Goal: Task Accomplishment & Management: Manage account settings

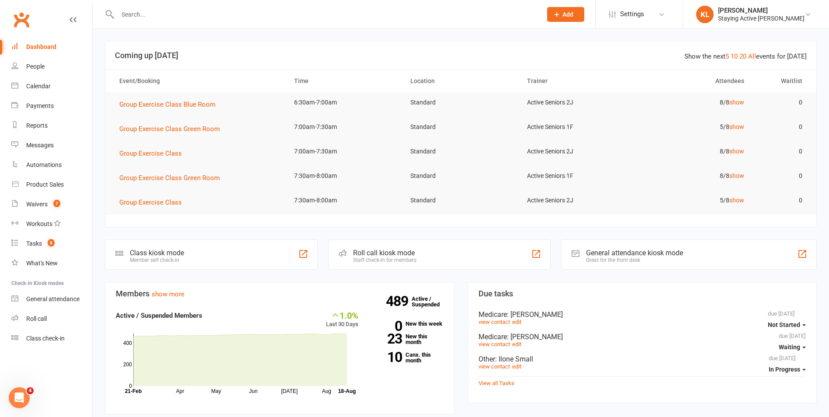
click at [195, 17] on input "text" at bounding box center [325, 14] width 421 height 12
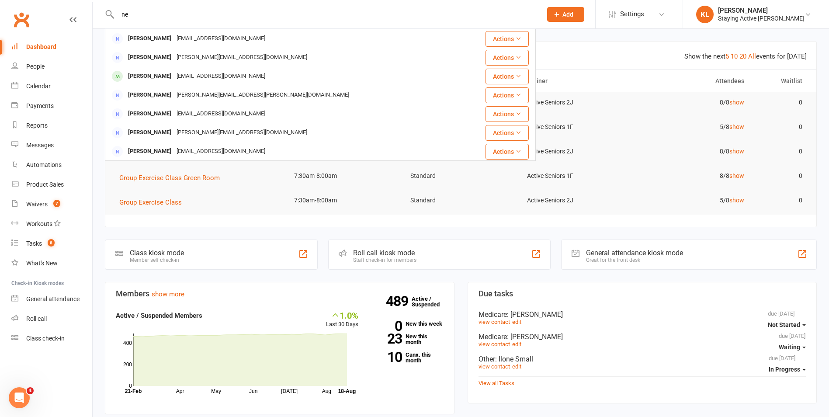
type input "n"
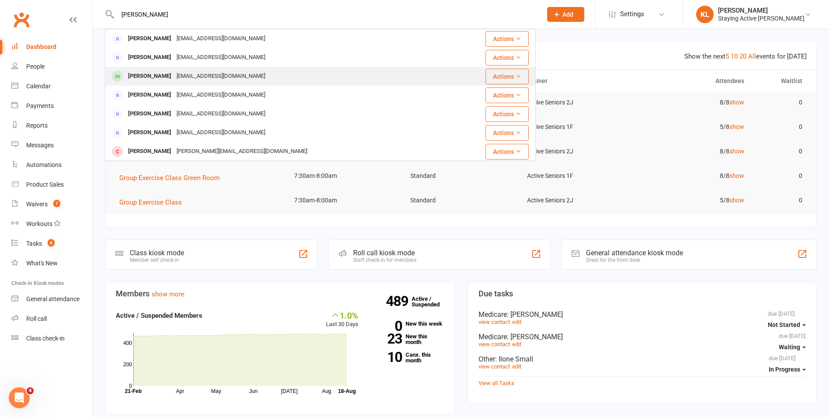
type input "stephanie n"
click at [165, 73] on div "Stephanie Nielsen" at bounding box center [149, 76] width 49 height 13
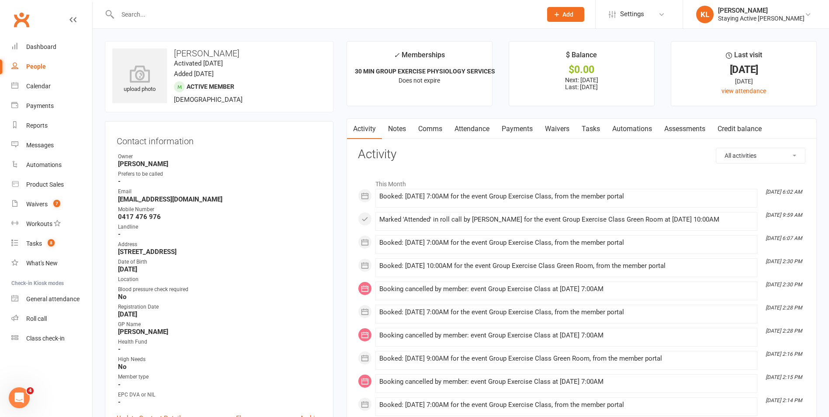
click at [683, 126] on link "Assessments" at bounding box center [684, 129] width 53 height 20
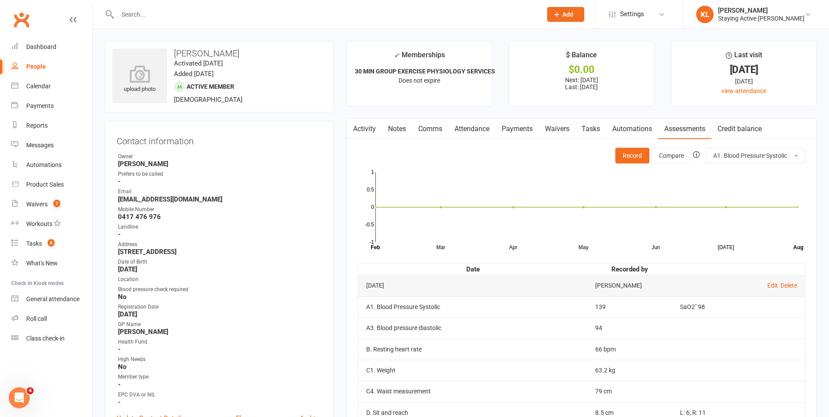
drag, startPoint x: 125, startPoint y: 13, endPoint x: 270, endPoint y: 17, distance: 145.1
click at [126, 13] on input "text" at bounding box center [325, 14] width 421 height 12
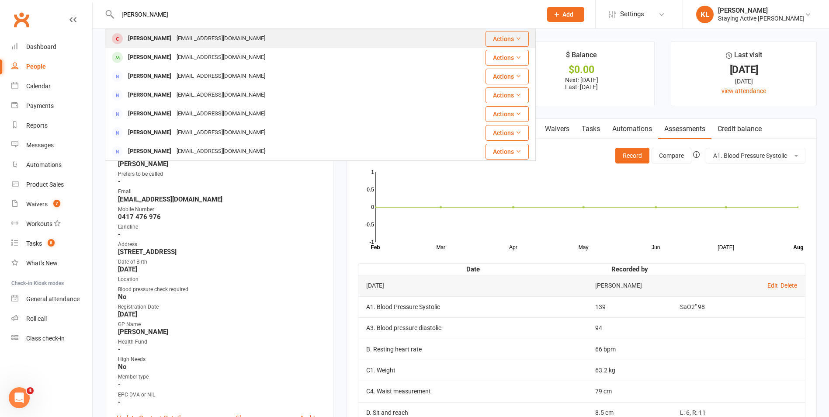
type input "kevin"
click at [198, 35] on div "kevluu91@gmail.com" at bounding box center [221, 38] width 94 height 13
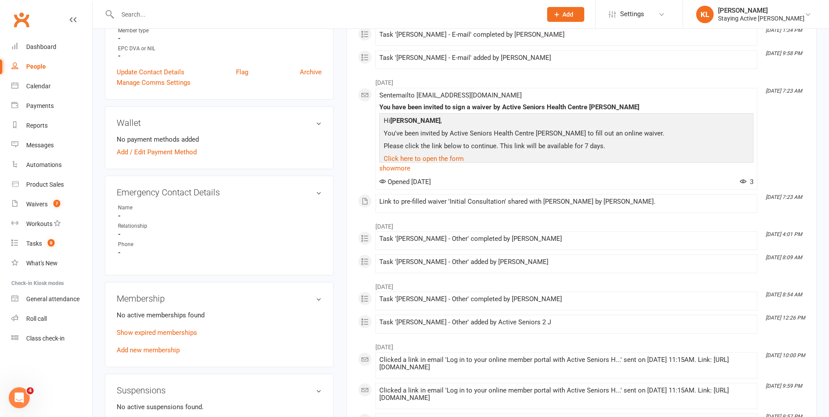
scroll to position [393, 0]
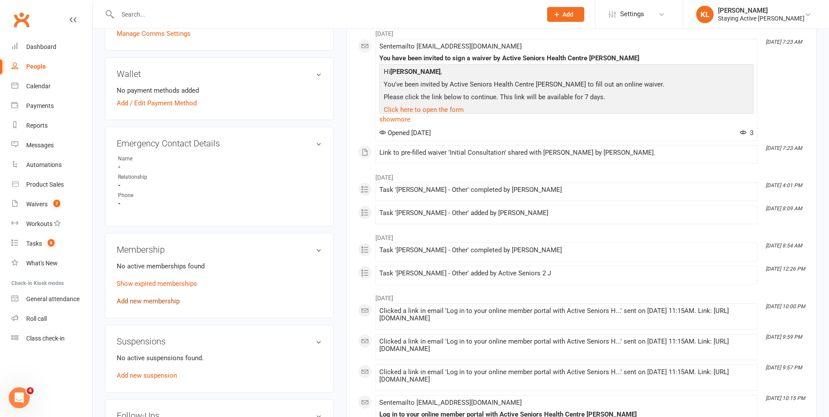
click at [150, 299] on link "Add new membership" at bounding box center [148, 301] width 63 height 8
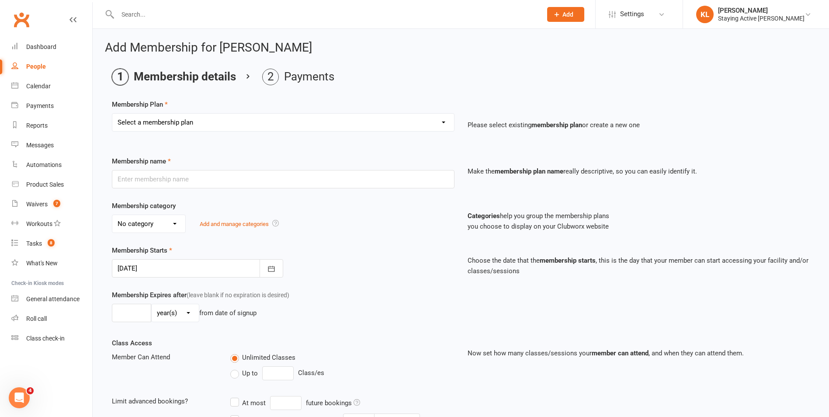
click at [193, 125] on select "Select a membership plan Create new Membership Plan 193000 Telehealth Exercise …" at bounding box center [283, 122] width 342 height 17
select select "2"
click at [112, 114] on select "Select a membership plan Create new Membership Plan 193000 Telehealth Exercise …" at bounding box center [283, 122] width 342 height 17
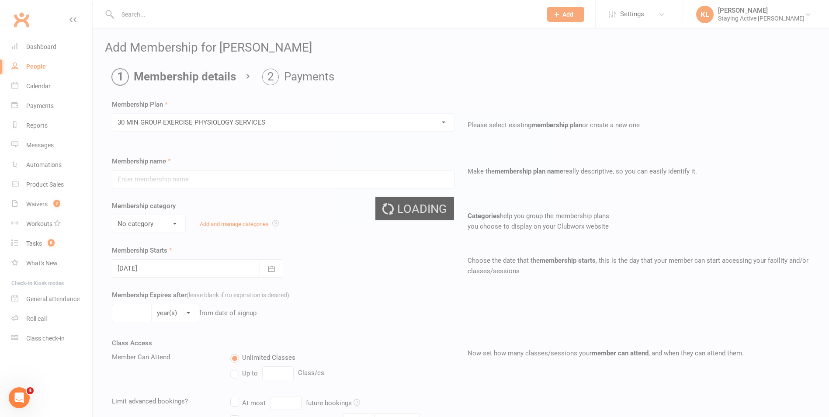
type input "30 MIN GROUP EXERCISE PHYSIOLOGY SERVICES"
select select "2"
type input "3"
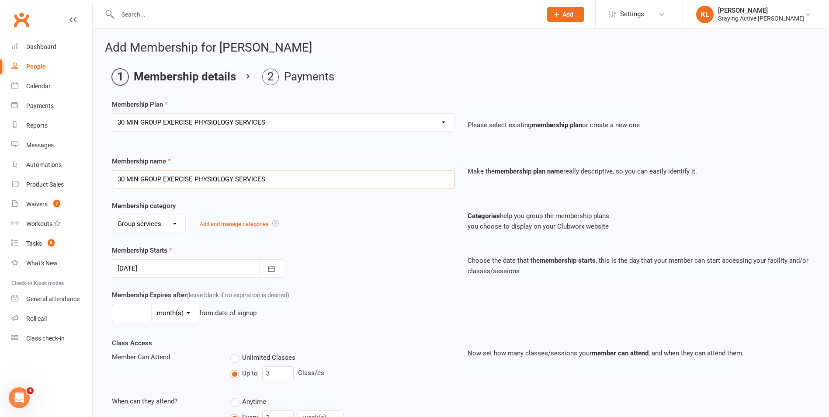
click at [271, 178] on input "30 MIN GROUP EXERCISE PHYSIOLOGY SERVICES" at bounding box center [283, 179] width 343 height 18
click at [319, 215] on div "No category Direct Debit Excludes tax Group services Individual services Initia…" at bounding box center [283, 224] width 343 height 18
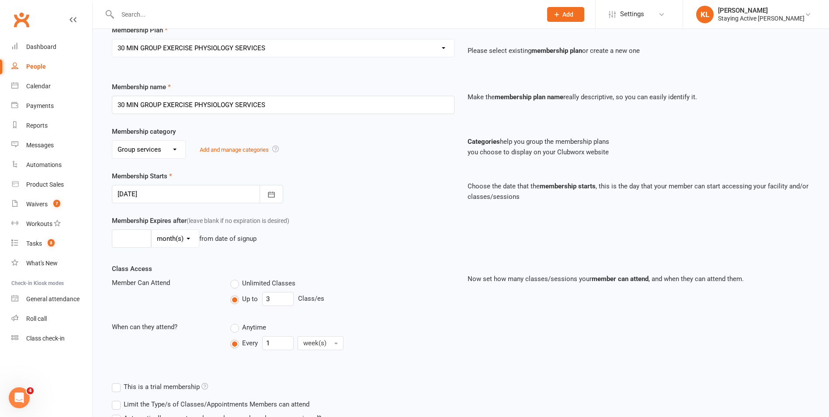
scroll to position [87, 0]
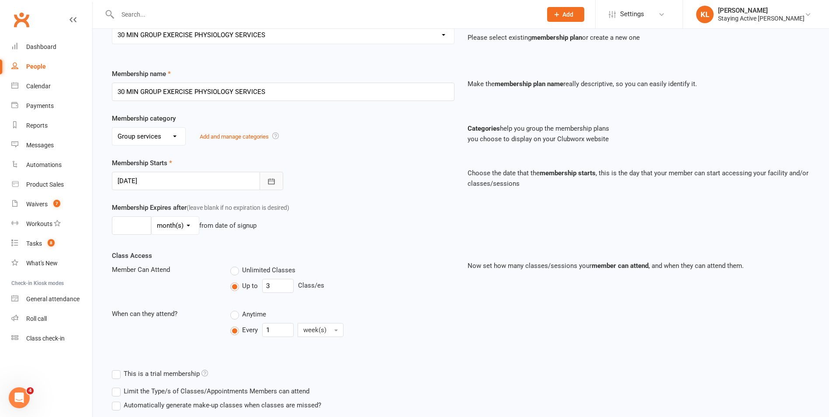
click at [264, 185] on button "button" at bounding box center [272, 181] width 24 height 18
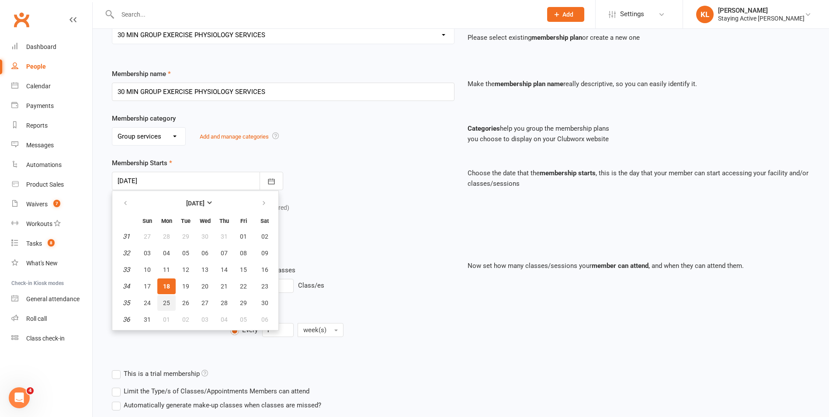
click at [165, 306] on button "25" at bounding box center [166, 303] width 18 height 16
type input "25 Aug 2025"
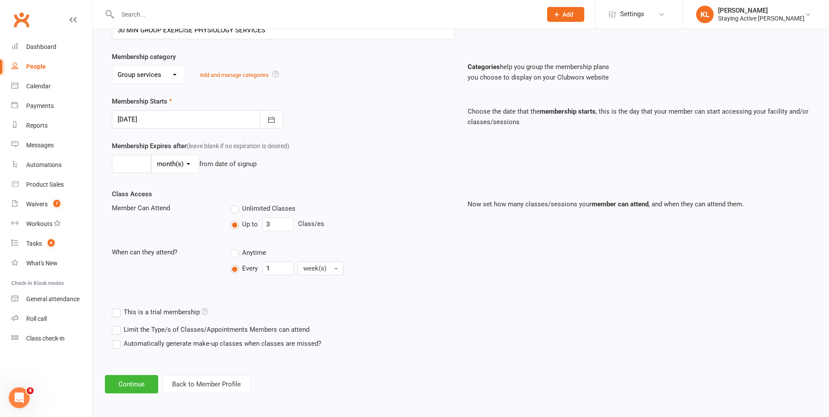
scroll to position [150, 0]
click at [128, 381] on button "Continue" at bounding box center [131, 383] width 53 height 18
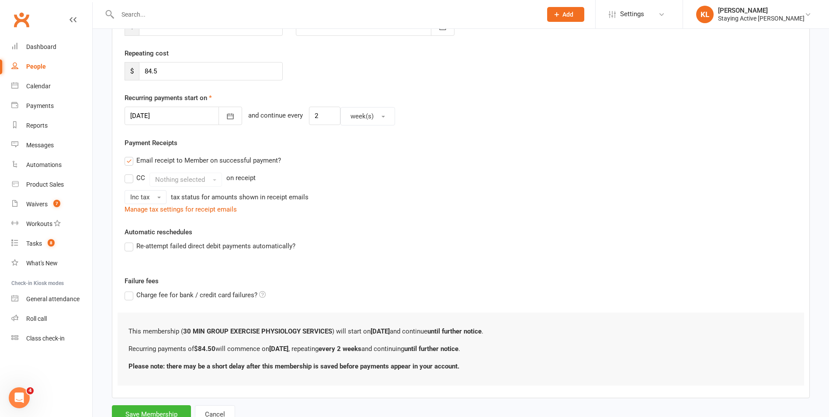
scroll to position [0, 0]
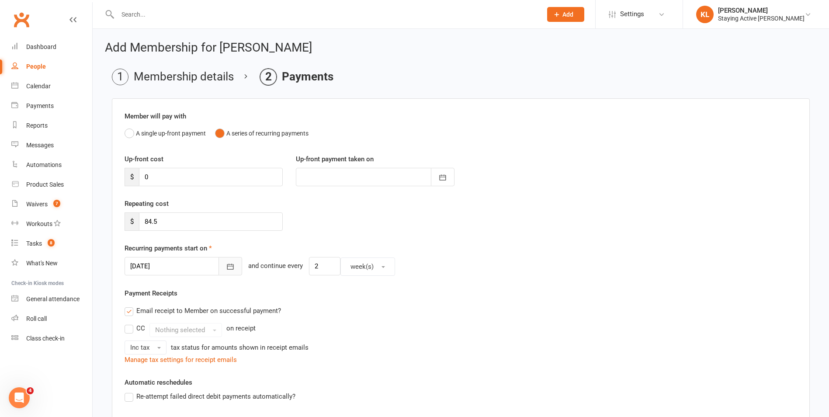
click at [226, 266] on icon "button" at bounding box center [230, 266] width 9 height 9
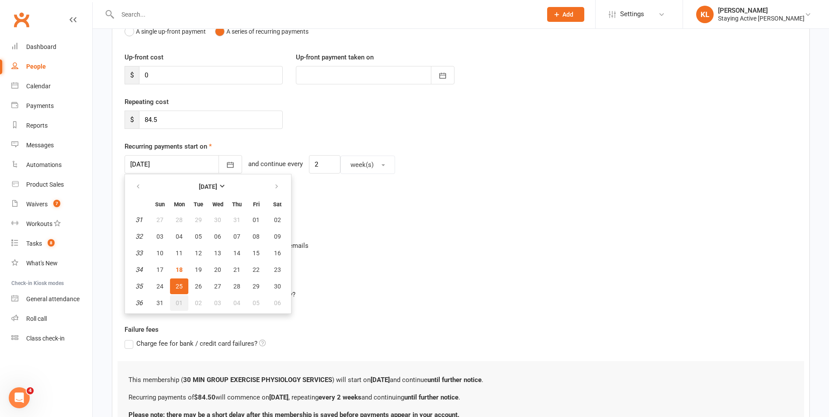
scroll to position [175, 0]
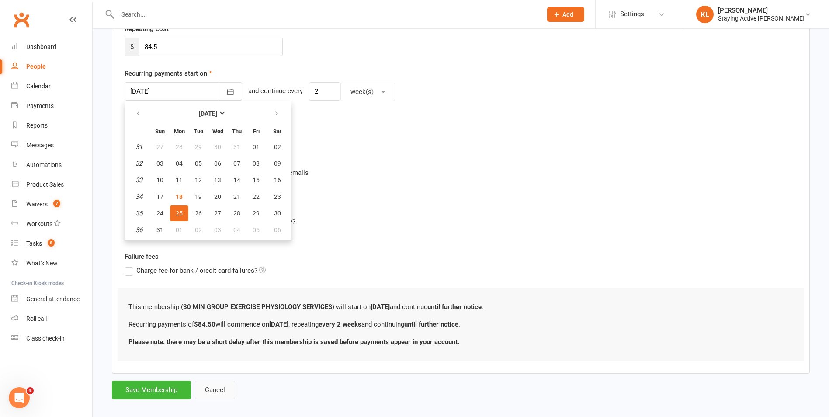
click at [218, 390] on button "Cancel" at bounding box center [215, 390] width 40 height 18
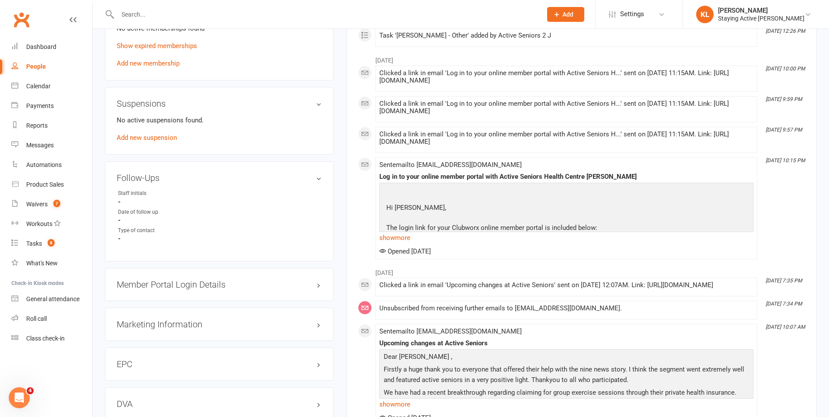
scroll to position [655, 0]
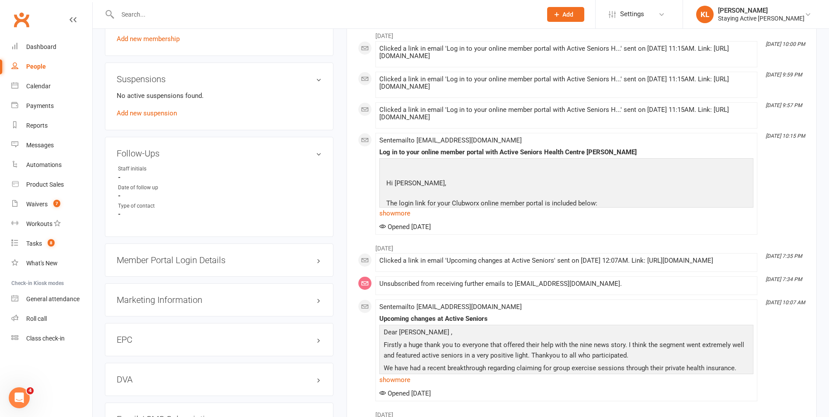
click at [165, 263] on h3 "Member Portal Login Details" at bounding box center [219, 260] width 205 height 10
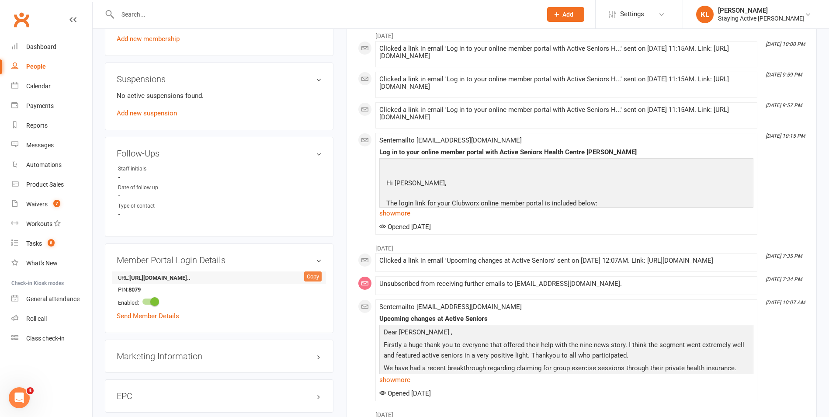
click at [310, 280] on div "Copy" at bounding box center [312, 276] width 17 height 10
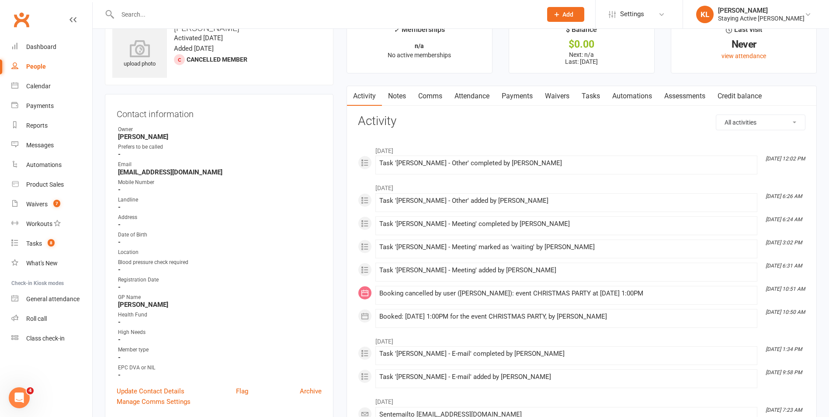
scroll to position [0, 0]
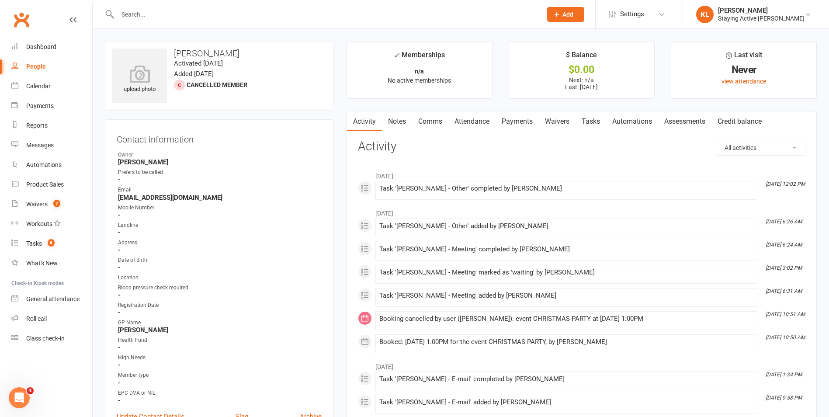
click at [483, 125] on link "Attendance" at bounding box center [471, 121] width 47 height 20
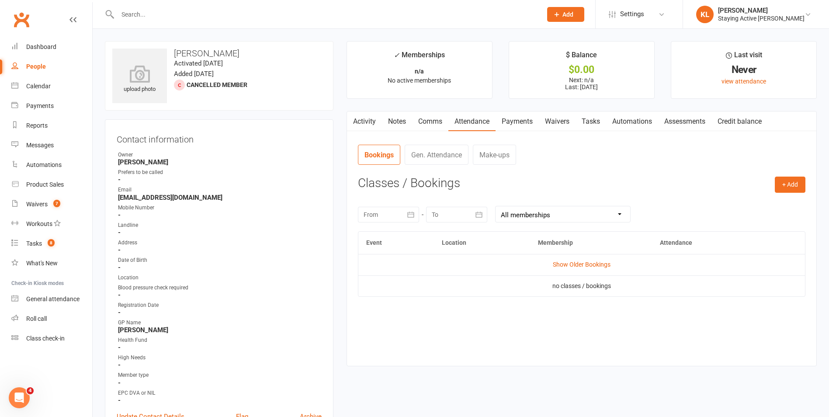
click at [441, 126] on link "Comms" at bounding box center [430, 121] width 36 height 20
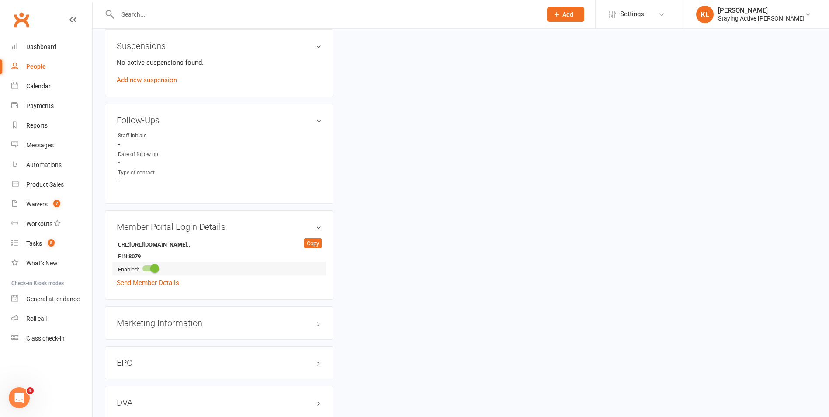
scroll to position [699, 0]
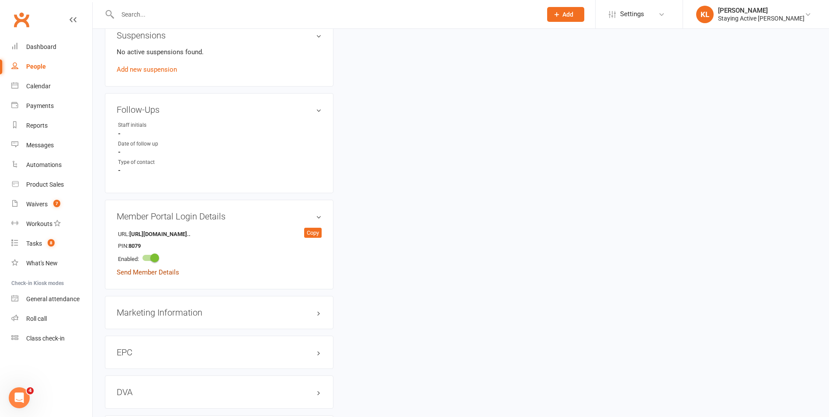
click at [139, 273] on link "Send Member Details" at bounding box center [148, 272] width 62 height 8
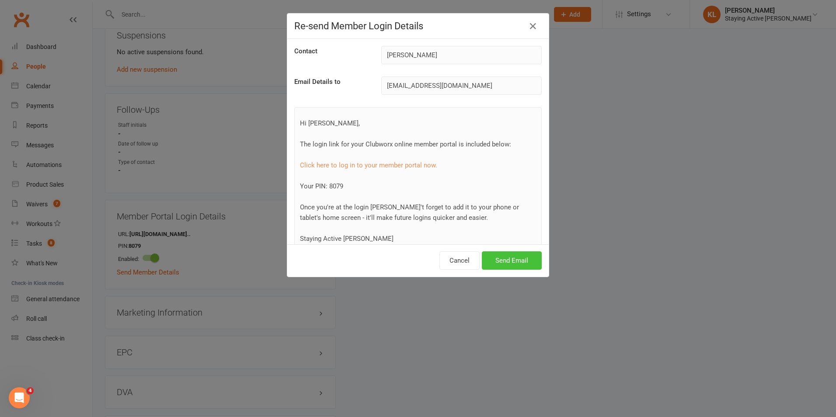
click at [523, 257] on button "Send Email" at bounding box center [512, 260] width 60 height 18
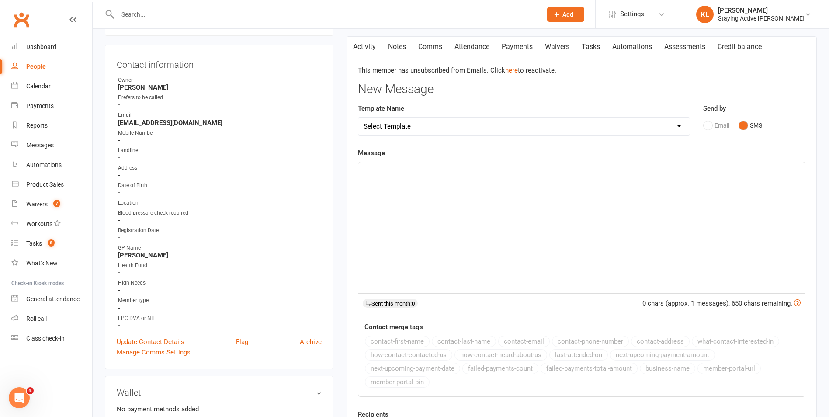
scroll to position [0, 0]
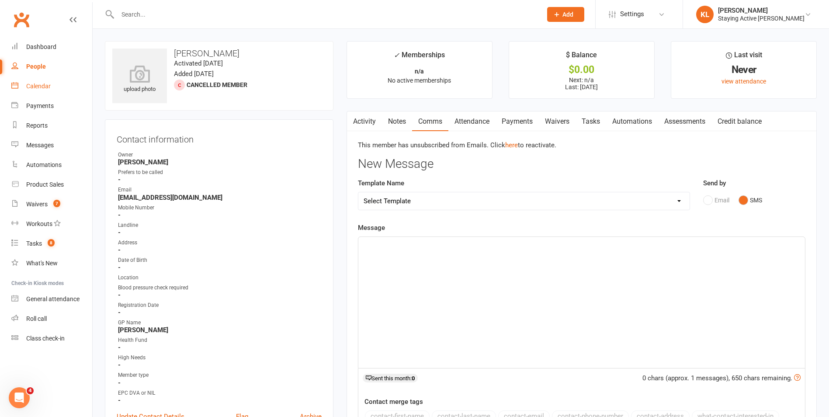
click at [35, 86] on div "Calendar" at bounding box center [38, 86] width 24 height 7
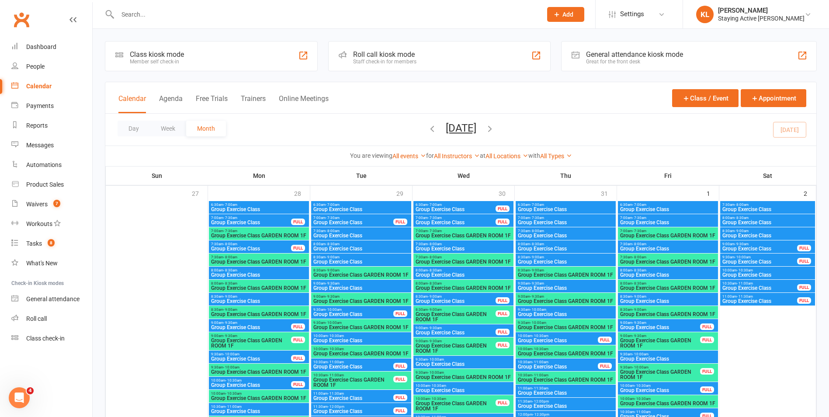
click at [399, 59] on div "Staff check-in for members" at bounding box center [384, 62] width 63 height 6
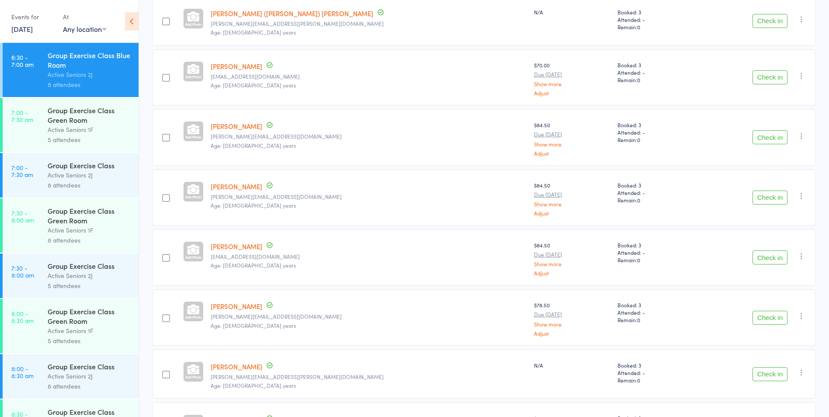
scroll to position [175, 0]
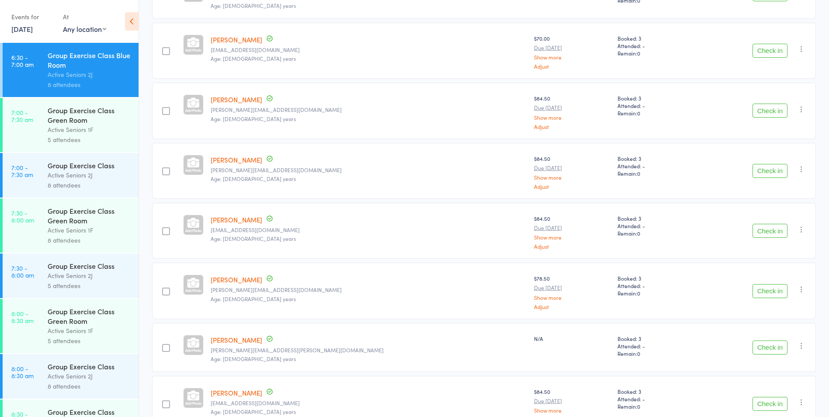
click at [774, 229] on button "Check in" at bounding box center [769, 231] width 35 height 14
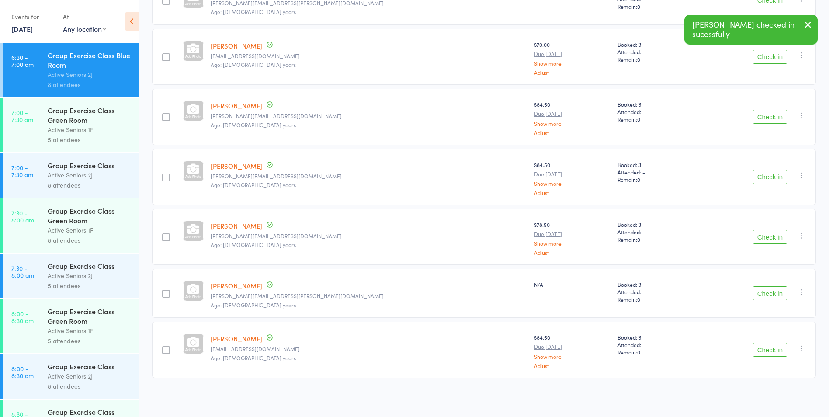
click at [760, 177] on button "Check in" at bounding box center [769, 177] width 35 height 14
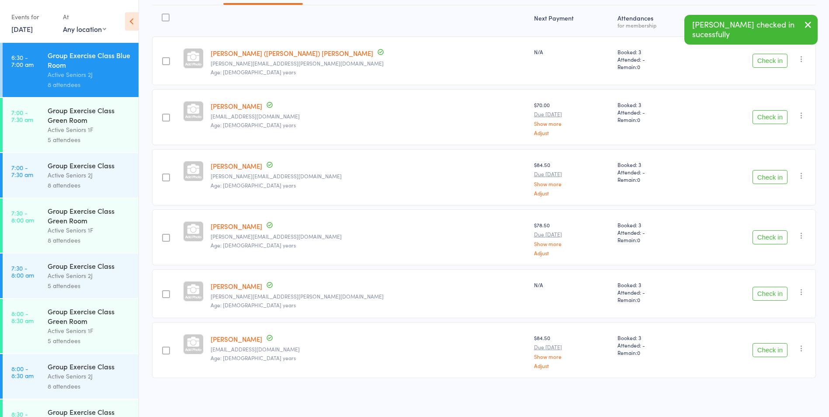
scroll to position [108, 0]
click at [772, 239] on button "Check in" at bounding box center [769, 237] width 35 height 14
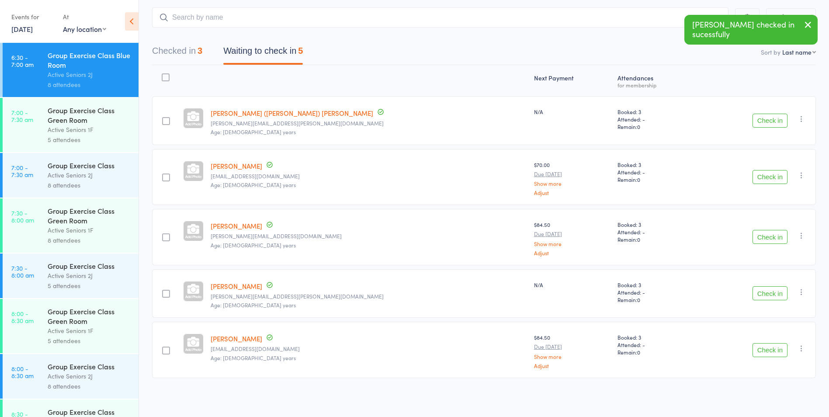
click at [762, 291] on button "Check in" at bounding box center [769, 293] width 35 height 14
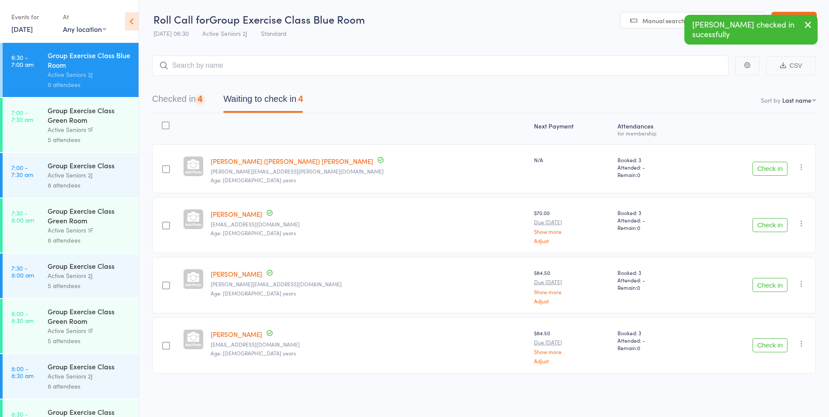
scroll to position [0, 0]
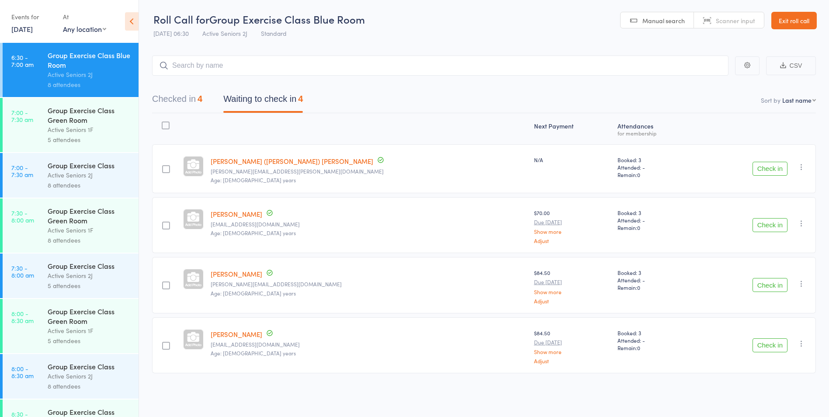
click at [775, 228] on button "Check in" at bounding box center [769, 225] width 35 height 14
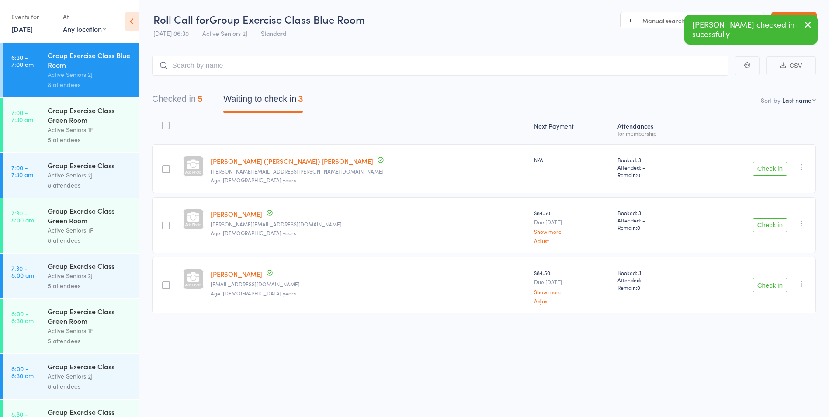
click at [775, 228] on button "Check in" at bounding box center [769, 225] width 35 height 14
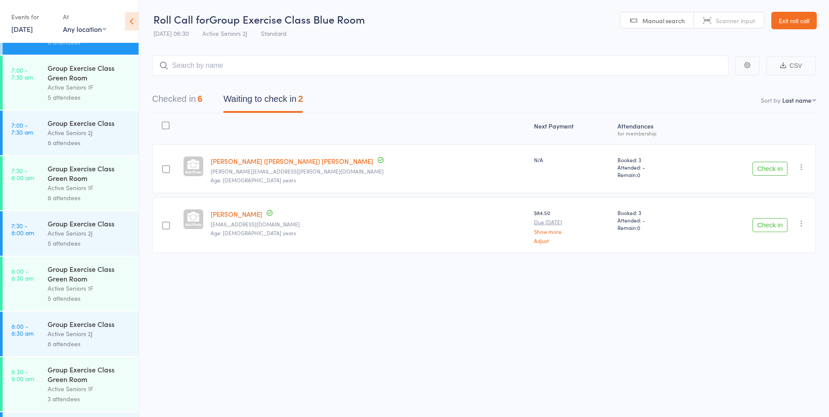
scroll to position [0, 0]
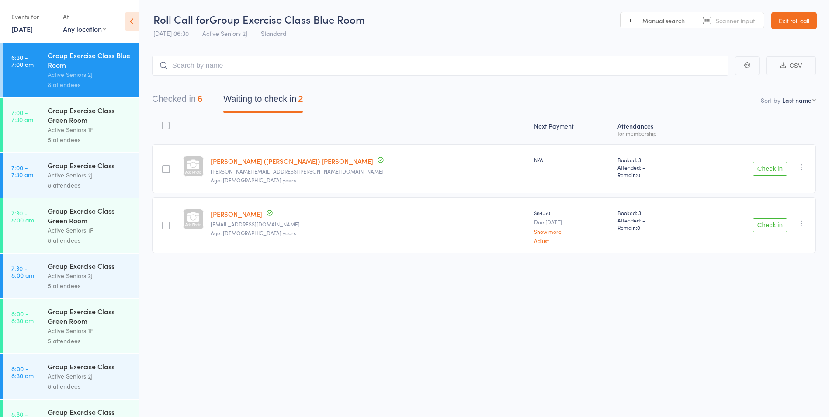
click at [68, 161] on div "Group Exercise Class" at bounding box center [89, 165] width 83 height 10
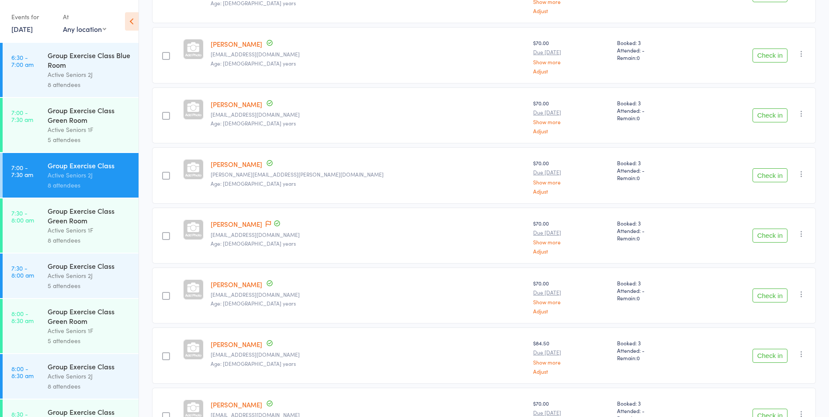
scroll to position [243, 0]
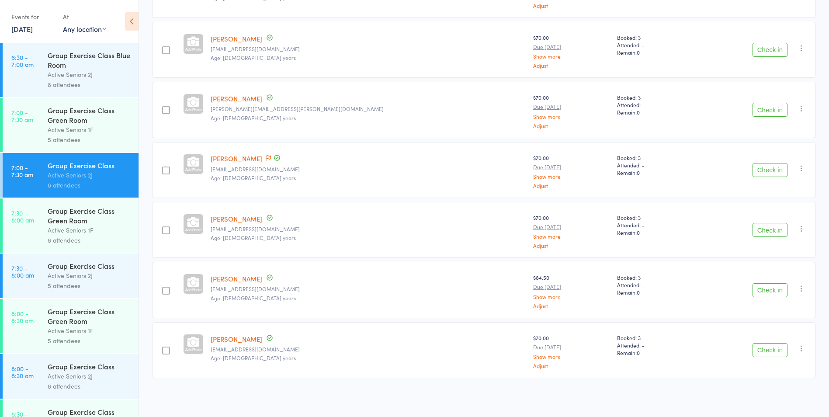
click at [49, 132] on div "Active Seniors 1F" at bounding box center [89, 130] width 83 height 10
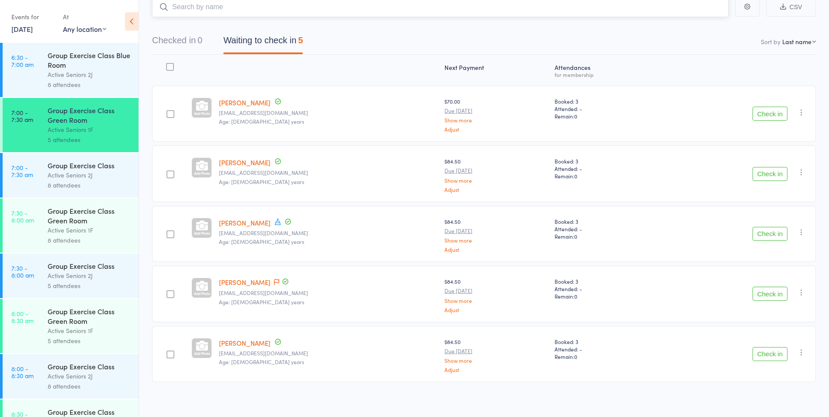
scroll to position [63, 0]
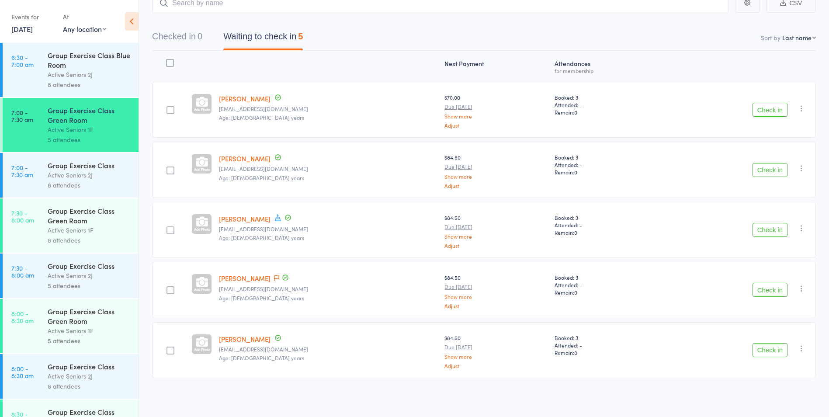
click at [76, 184] on div "8 attendees" at bounding box center [89, 185] width 83 height 10
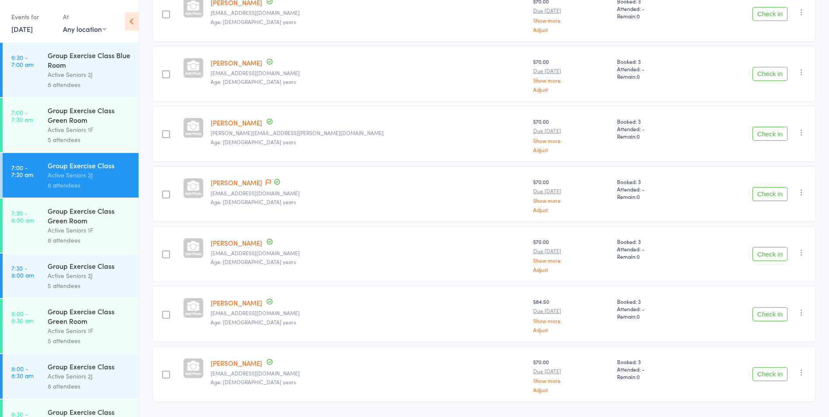
scroll to position [243, 0]
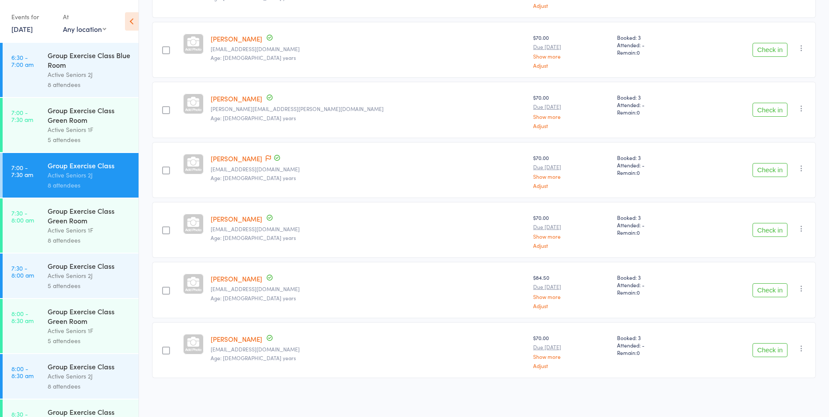
click at [237, 339] on link "[PERSON_NAME]" at bounding box center [237, 338] width 52 height 9
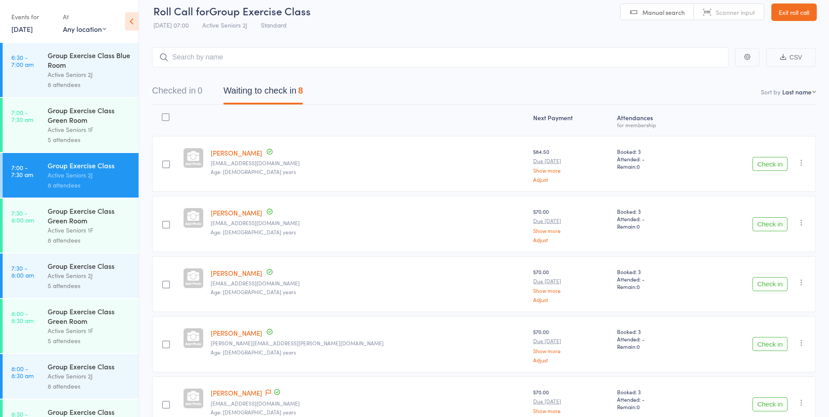
scroll to position [0, 0]
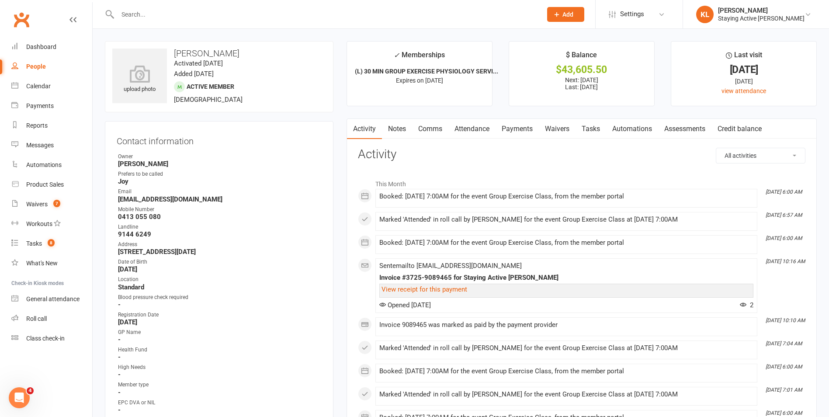
click at [402, 124] on link "Notes" at bounding box center [397, 129] width 30 height 20
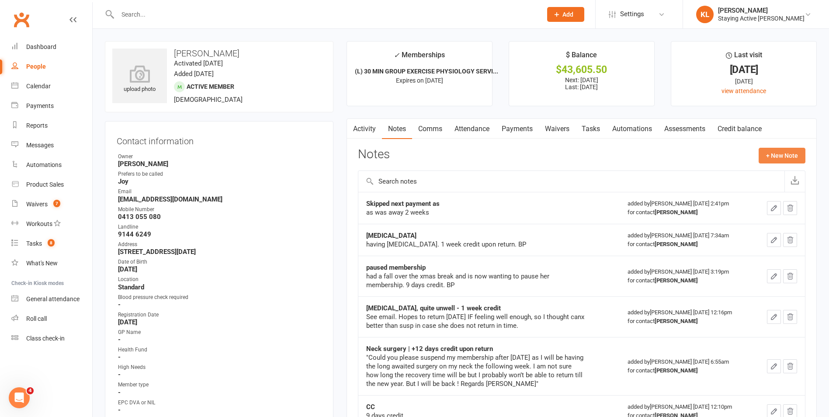
click at [772, 153] on button "+ New Note" at bounding box center [782, 156] width 47 height 16
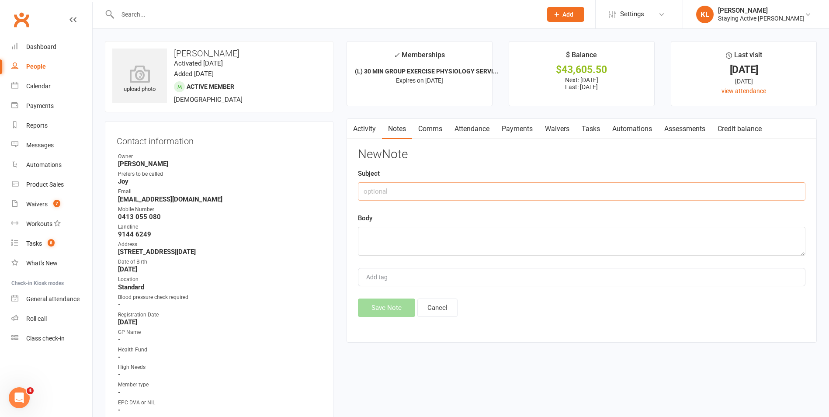
click at [440, 195] on input "text" at bounding box center [581, 191] width 447 height 18
type input "Injured toe- TM"
click at [433, 234] on textarea at bounding box center [581, 241] width 447 height 29
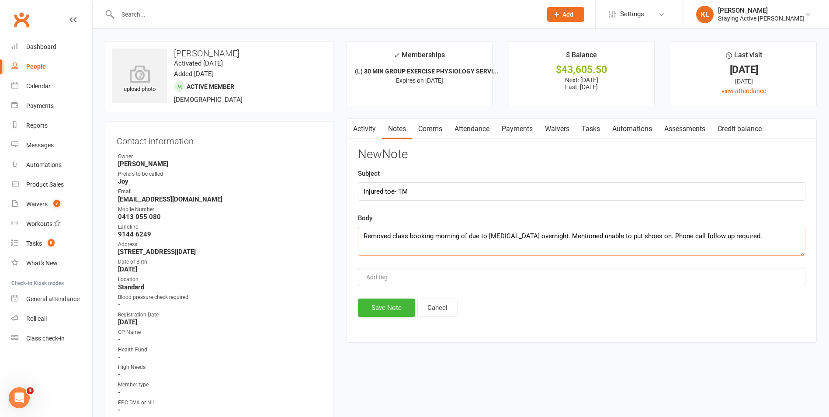
click at [652, 249] on textarea "Removed class booking morning of due to toe injury overnight. Mentioned unable …" at bounding box center [581, 241] width 447 height 29
type textarea "Removed class booking morning of due to toe injury overnight. Mentioned unable …"
click at [370, 302] on button "Save Note" at bounding box center [386, 307] width 57 height 18
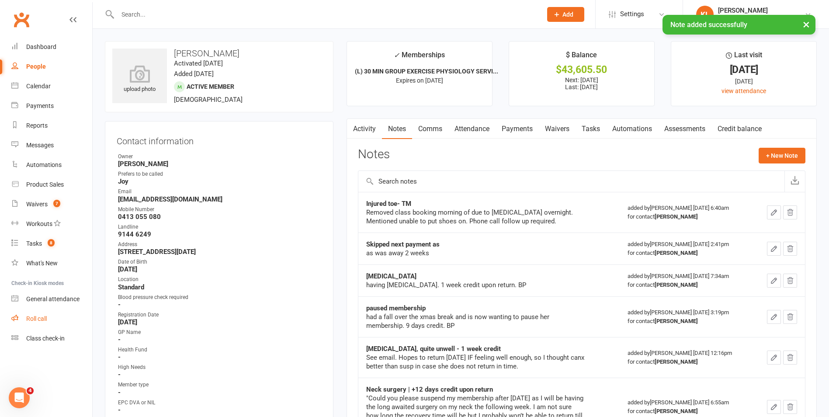
click at [34, 316] on div "Roll call" at bounding box center [36, 318] width 21 height 7
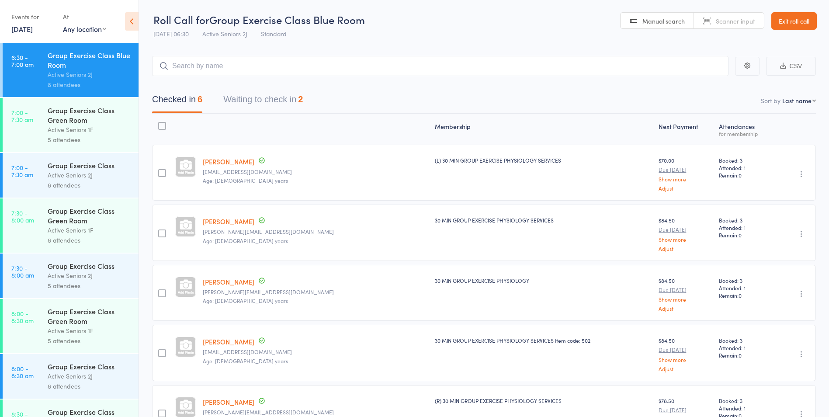
click at [95, 191] on div "Group Exercise Class Active Seniors 2J 8 attendees" at bounding box center [93, 175] width 91 height 45
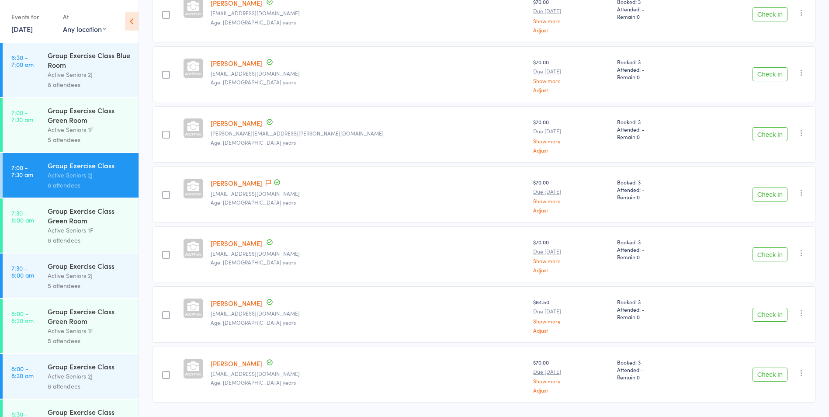
scroll to position [243, 0]
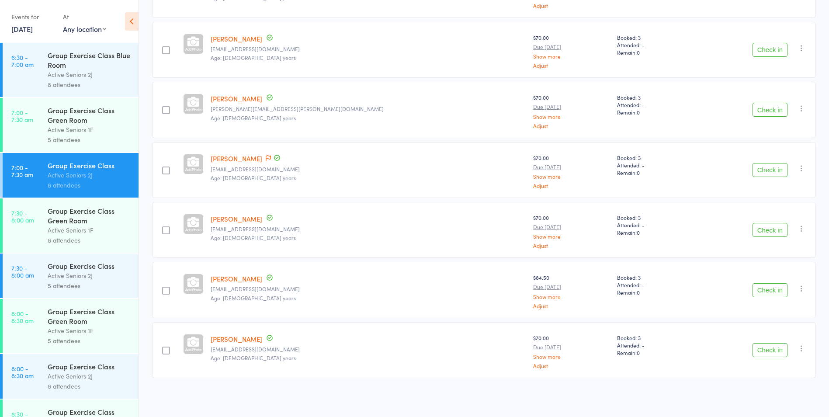
click at [805, 346] on icon "button" at bounding box center [801, 348] width 9 height 9
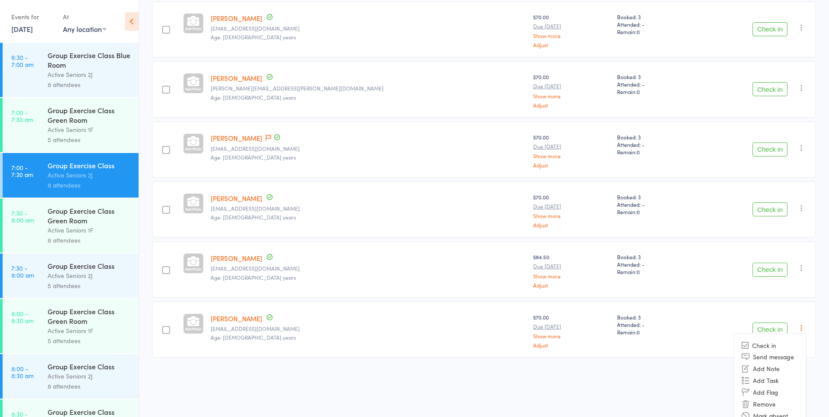
scroll to position [274, 0]
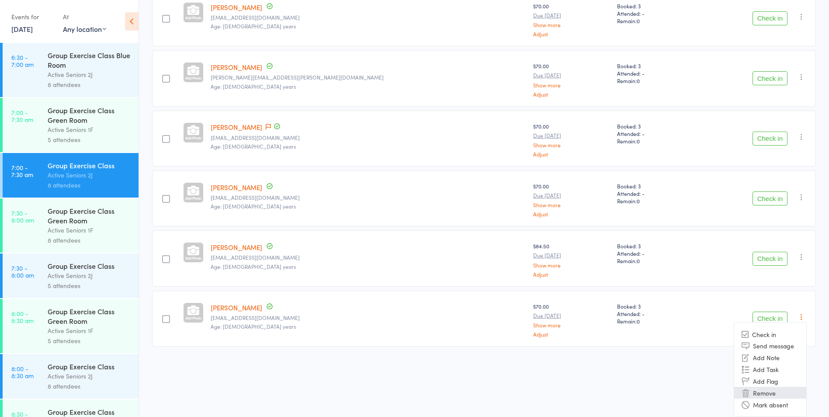
click at [759, 391] on li "Remove" at bounding box center [770, 393] width 72 height 12
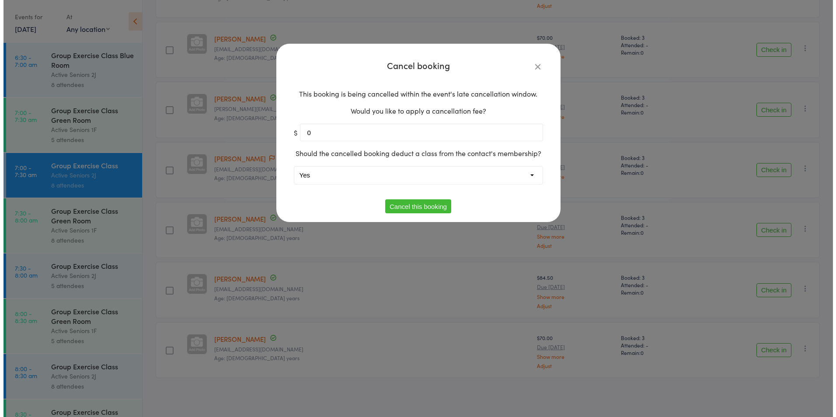
scroll to position [243, 0]
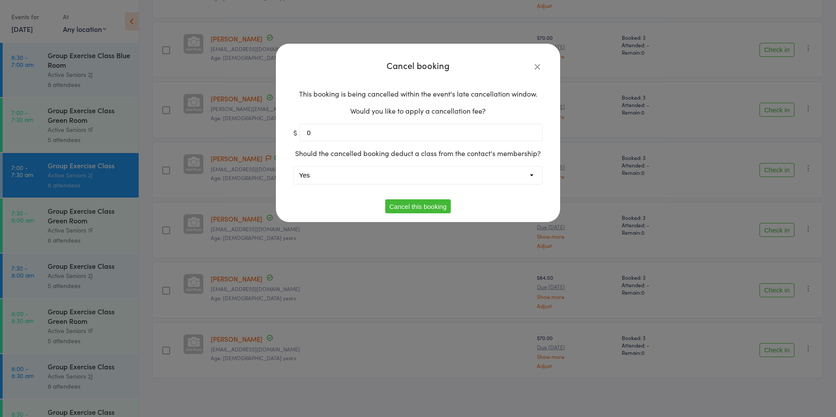
click at [344, 178] on select "Yes No" at bounding box center [418, 174] width 248 height 17
select select "1"
click at [294, 166] on select "Yes No" at bounding box center [418, 174] width 248 height 17
click at [400, 205] on button "Cancel this booking" at bounding box center [418, 206] width 66 height 14
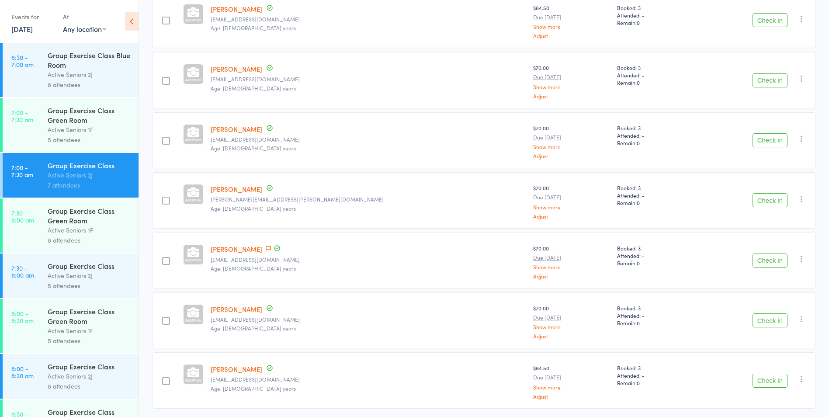
scroll to position [183, 0]
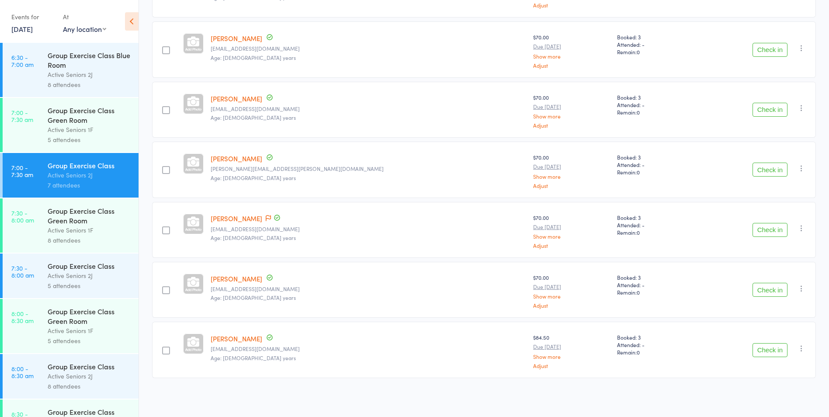
click at [68, 82] on div "8 attendees" at bounding box center [89, 85] width 83 height 10
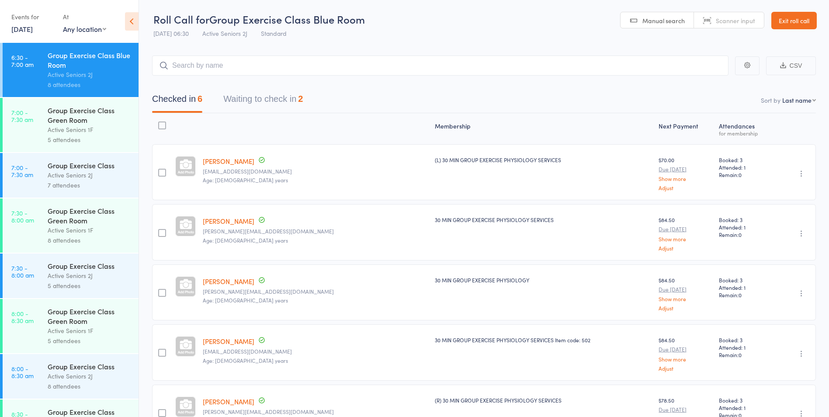
click at [274, 104] on button "Waiting to check in 2" at bounding box center [263, 101] width 80 height 23
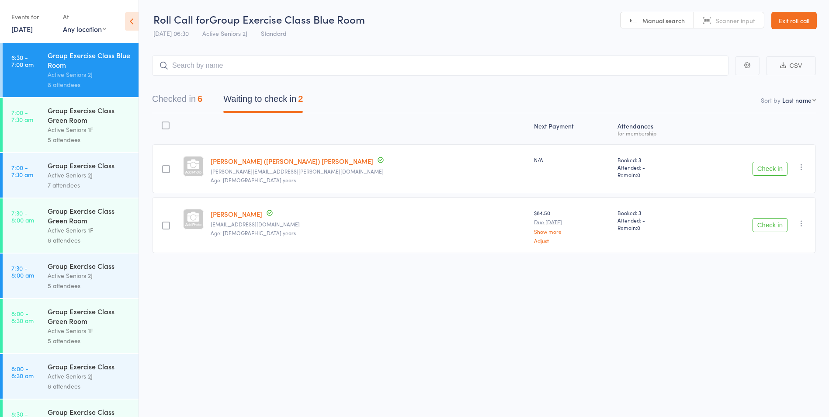
click at [759, 173] on button "Check in" at bounding box center [769, 169] width 35 height 14
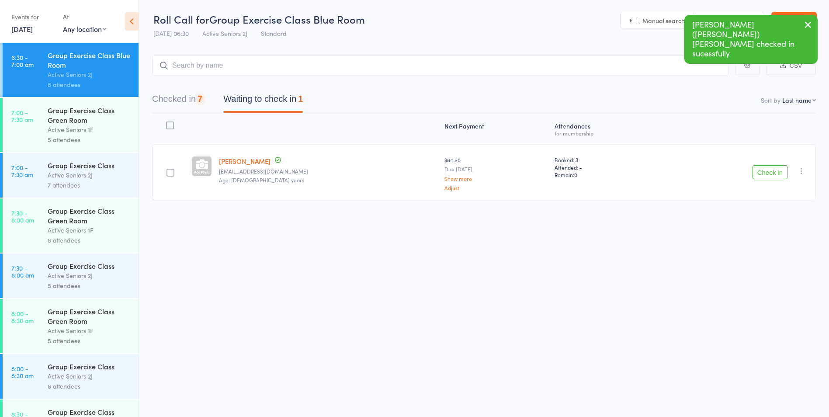
click at [766, 172] on button "Check in" at bounding box center [769, 172] width 35 height 14
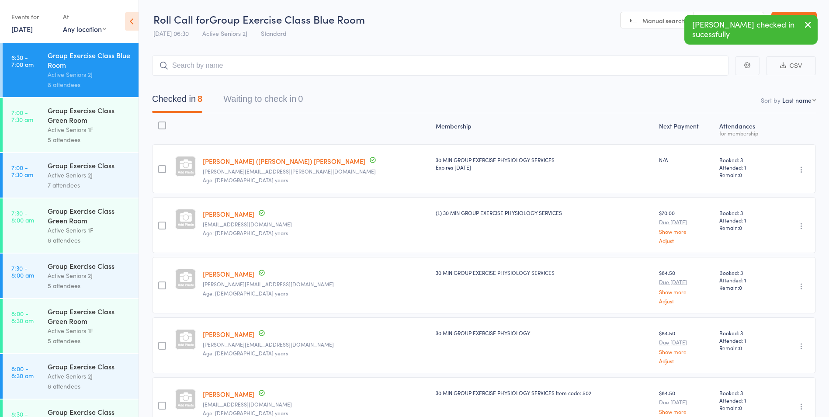
click at [104, 180] on div "Active Seniors 2J" at bounding box center [89, 175] width 83 height 10
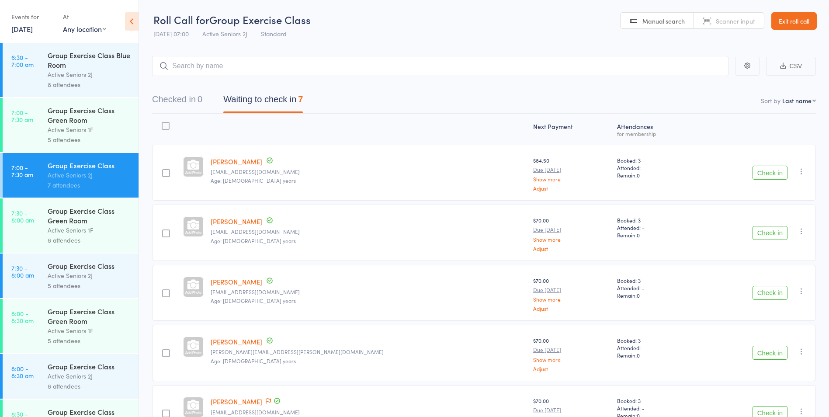
click at [88, 132] on div "Active Seniors 1F" at bounding box center [89, 130] width 83 height 10
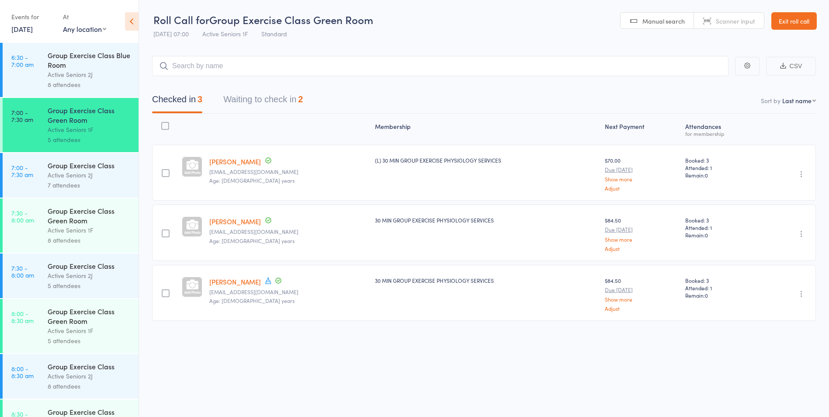
click at [294, 99] on button "Waiting to check in 2" at bounding box center [263, 101] width 80 height 23
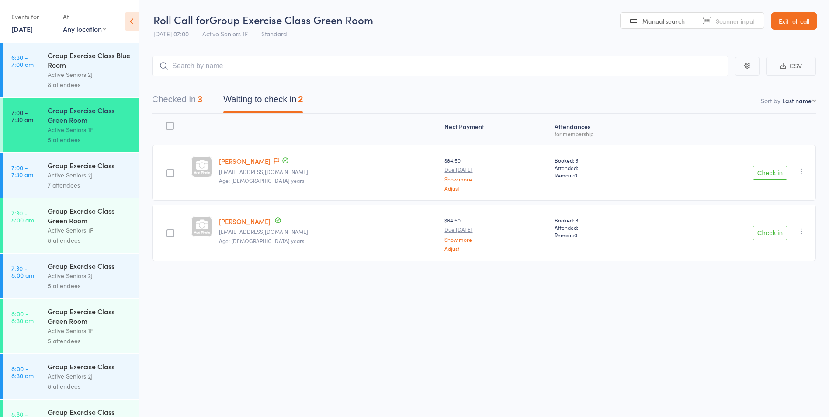
click at [252, 162] on link "[PERSON_NAME]" at bounding box center [245, 160] width 52 height 9
click at [763, 173] on button "Check in" at bounding box center [769, 173] width 35 height 14
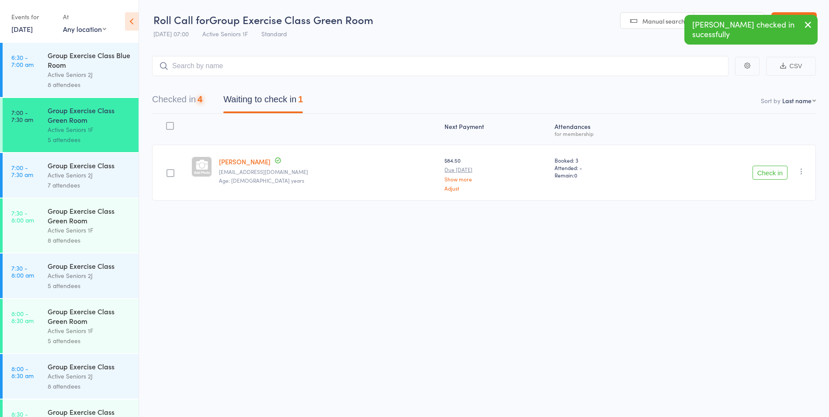
click at [763, 173] on button "Check in" at bounding box center [769, 173] width 35 height 14
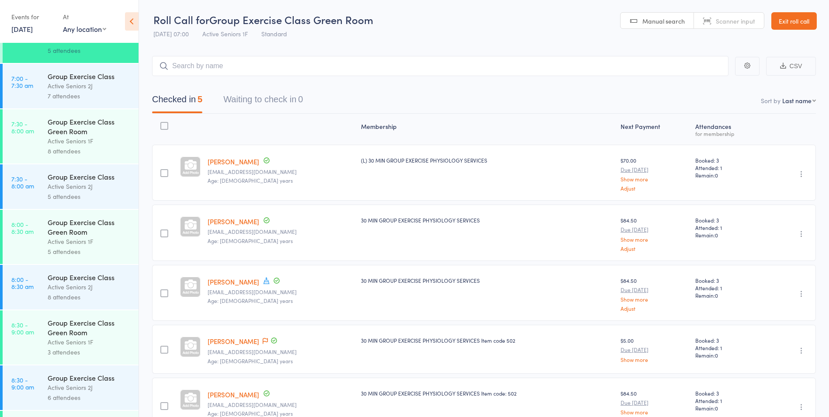
scroll to position [131, 0]
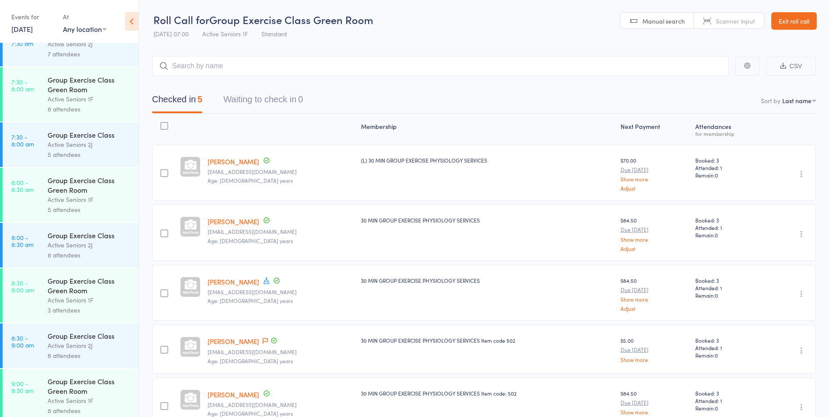
click at [97, 349] on div "Active Seniors 2J" at bounding box center [89, 345] width 83 height 10
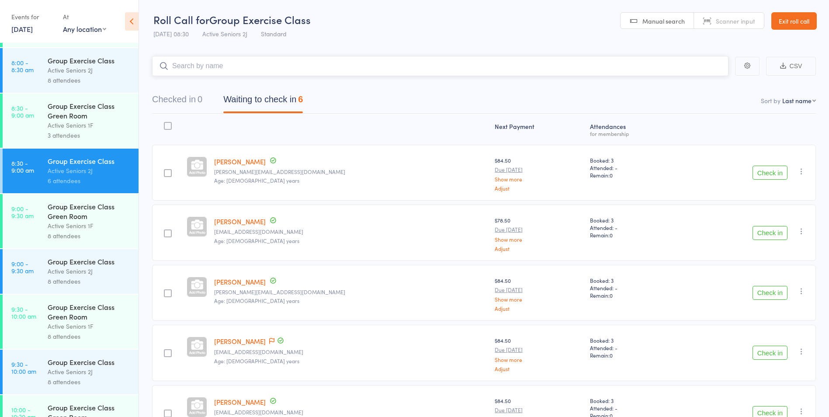
scroll to position [262, 0]
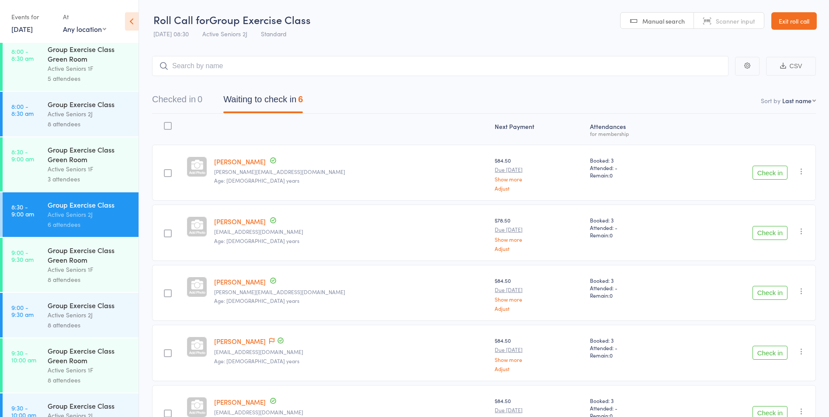
click at [73, 177] on div "3 attendees" at bounding box center [89, 179] width 83 height 10
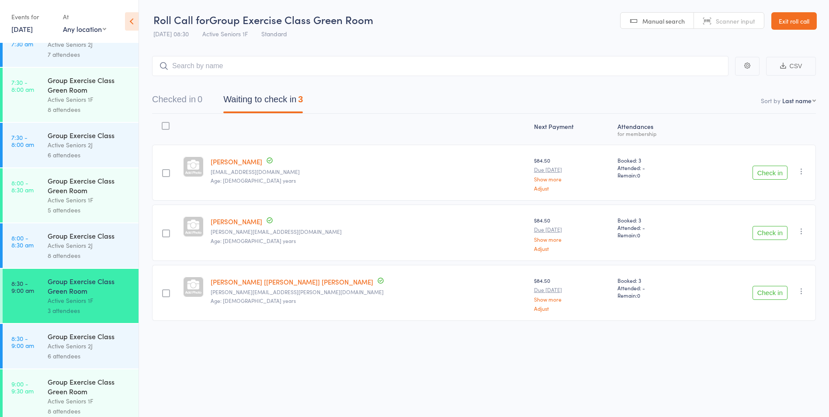
scroll to position [131, 0]
click at [74, 351] on div "6 attendees" at bounding box center [89, 355] width 83 height 10
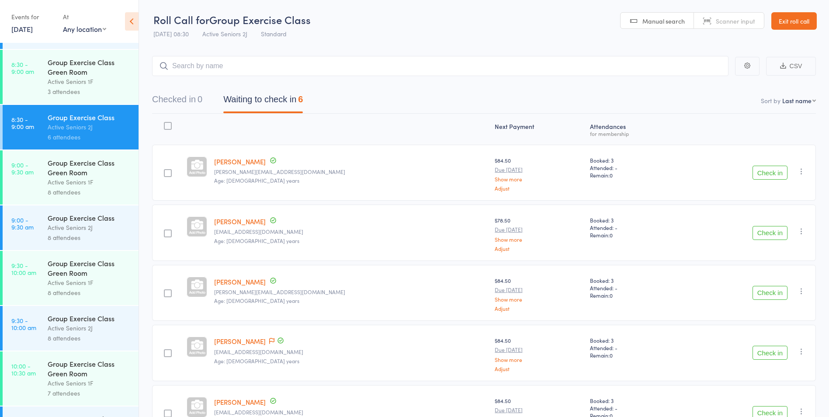
click at [788, 25] on link "Exit roll call" at bounding box center [793, 20] width 45 height 17
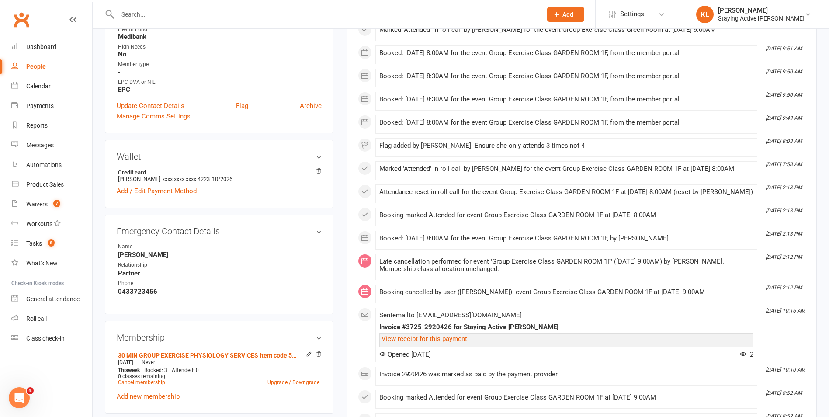
scroll to position [437, 0]
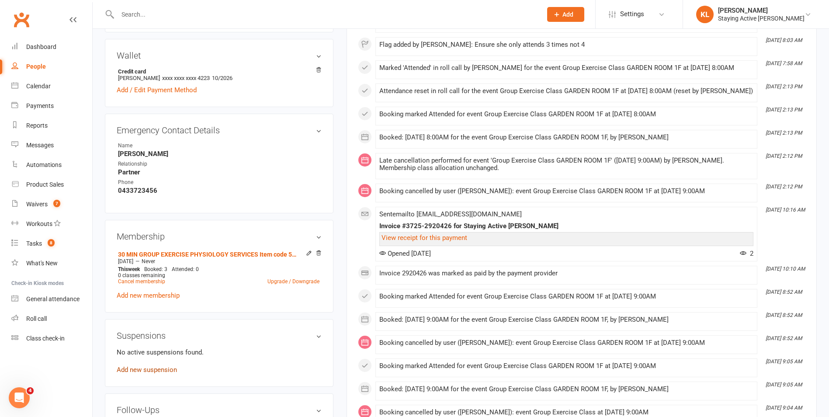
click at [156, 366] on link "Add new suspension" at bounding box center [147, 370] width 60 height 8
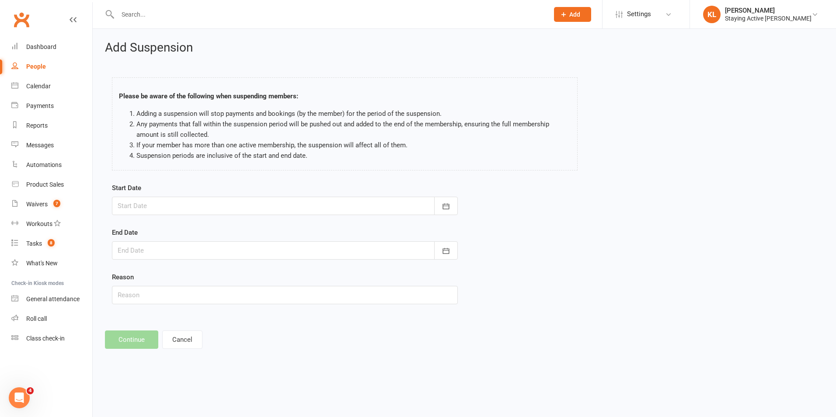
click at [166, 204] on div at bounding box center [285, 206] width 346 height 18
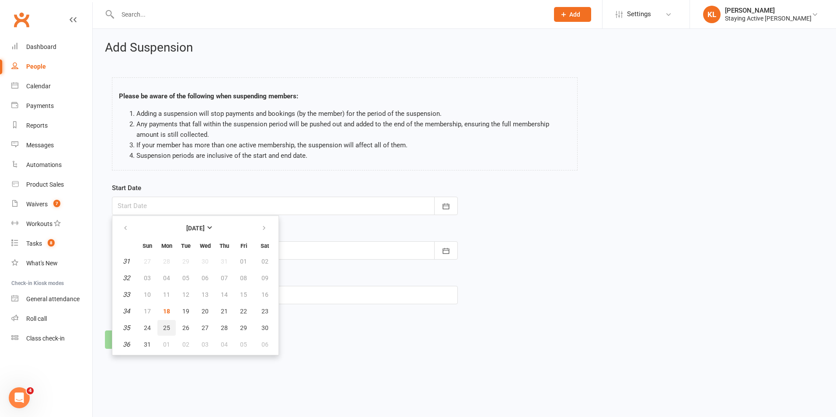
click at [170, 329] on span "25" at bounding box center [166, 327] width 7 height 7
type input "[DATE]"
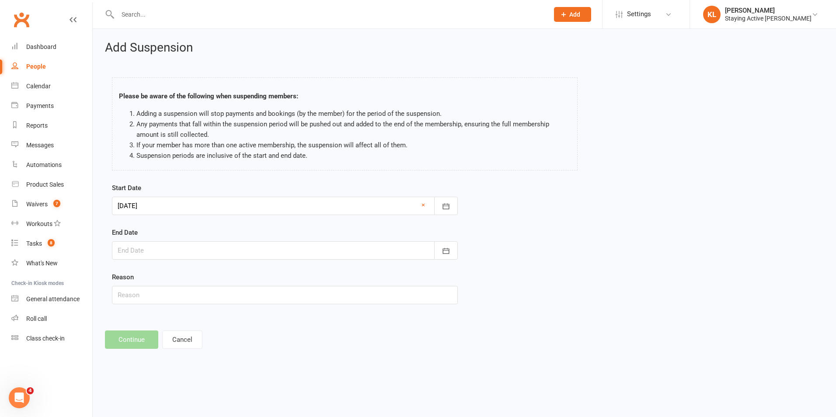
click at [157, 253] on div at bounding box center [285, 250] width 346 height 18
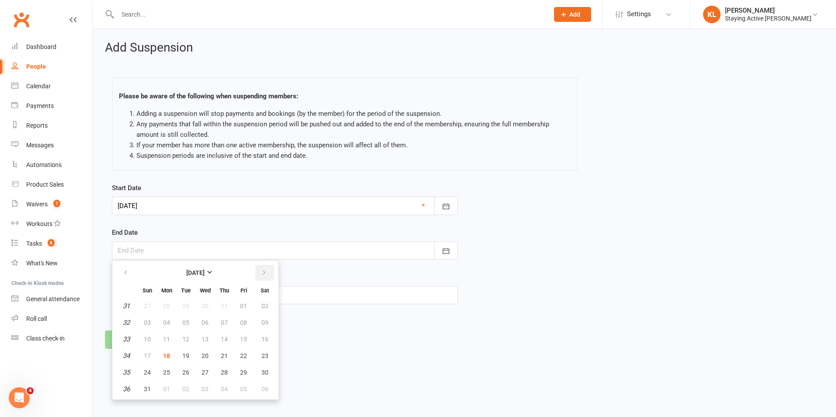
click at [264, 272] on icon "button" at bounding box center [264, 272] width 6 height 7
click at [170, 322] on span "08" at bounding box center [166, 322] width 7 height 7
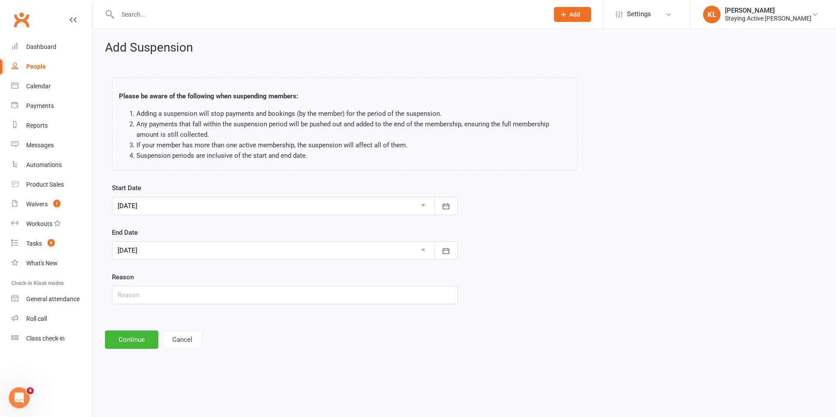
click at [138, 250] on div at bounding box center [285, 250] width 346 height 18
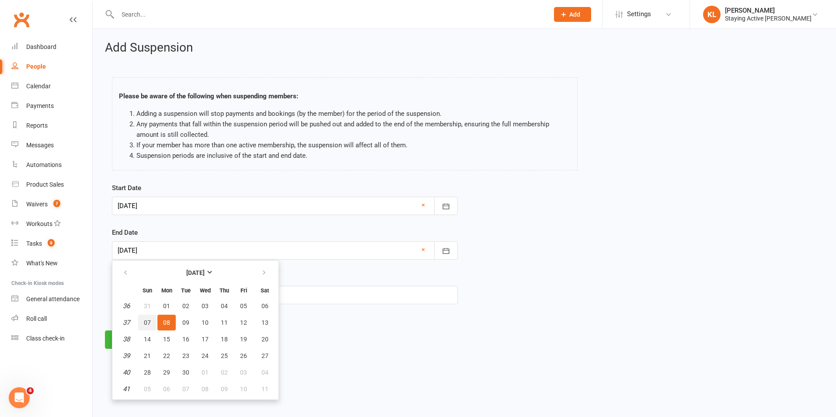
click at [149, 327] on button "07" at bounding box center [147, 323] width 18 height 16
type input "[DATE]"
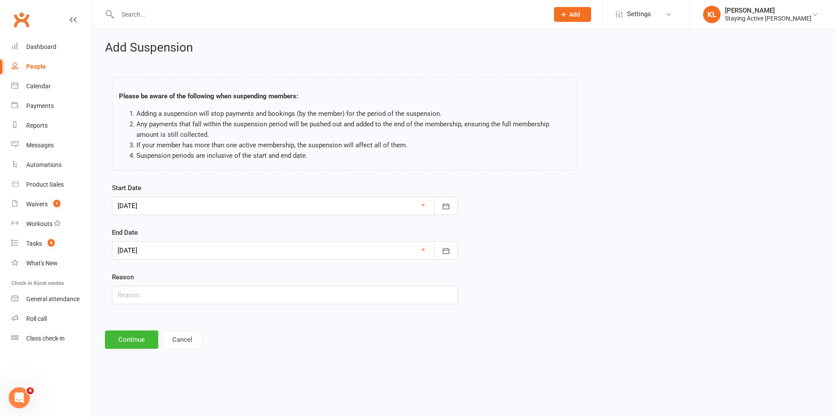
click at [160, 204] on div at bounding box center [285, 206] width 346 height 18
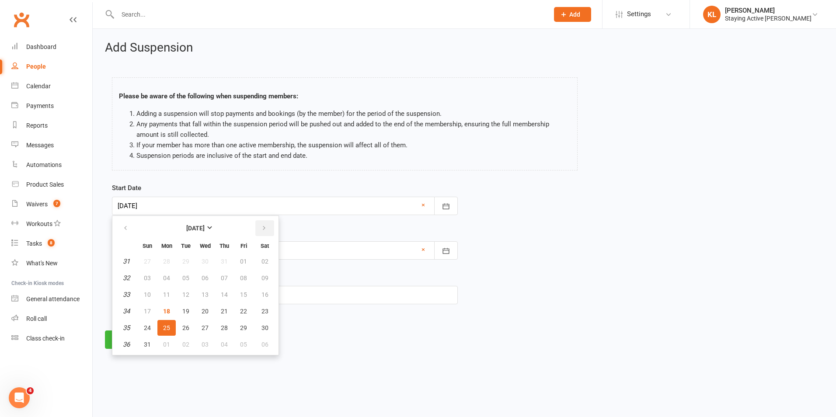
click at [267, 230] on button "button" at bounding box center [264, 228] width 19 height 16
drag, startPoint x: 458, startPoint y: 289, endPoint x: 427, endPoint y: 300, distance: 32.1
click at [461, 290] on div "Start Date [DATE] [DATE] Sun Mon Tue Wed Thu Fri Sat 36 31 01 02 03 04 05 06 37…" at bounding box center [284, 250] width 359 height 134
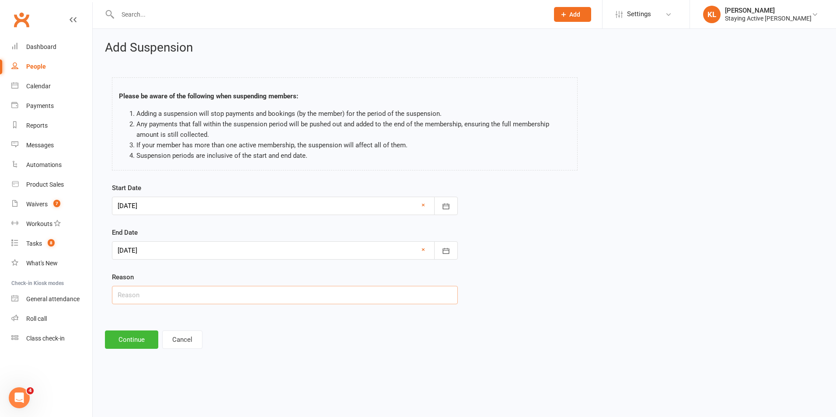
click at [232, 295] on input "text" at bounding box center [285, 295] width 346 height 18
type input "[MEDICAL_DATA]"
click at [157, 342] on button "Continue" at bounding box center [131, 339] width 53 height 18
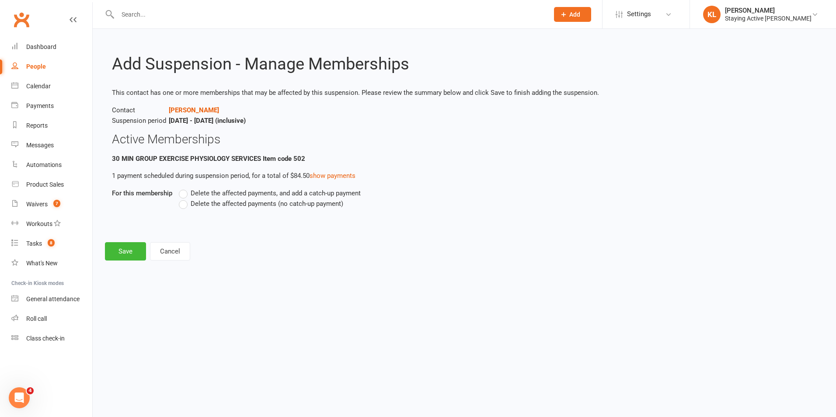
click at [251, 203] on span "Delete the affected payments (no catch-up payment)" at bounding box center [267, 202] width 153 height 9
click at [184, 198] on input "Delete the affected payments (no catch-up payment)" at bounding box center [182, 198] width 6 height 0
click at [320, 179] on link "show payments" at bounding box center [332, 176] width 46 height 8
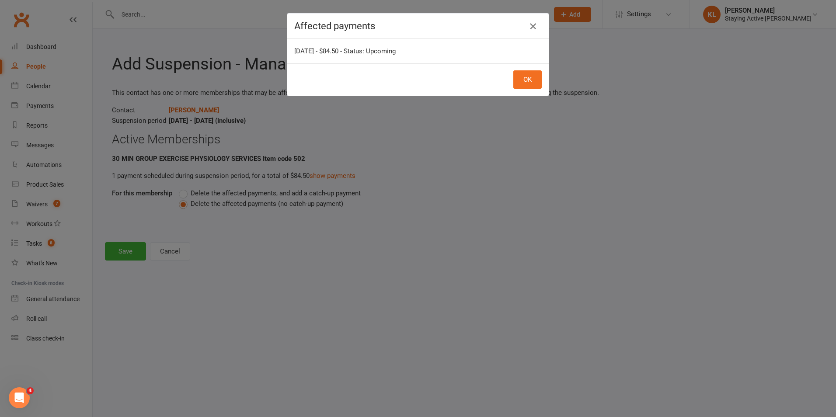
click at [527, 29] on icon "button" at bounding box center [532, 26] width 10 height 10
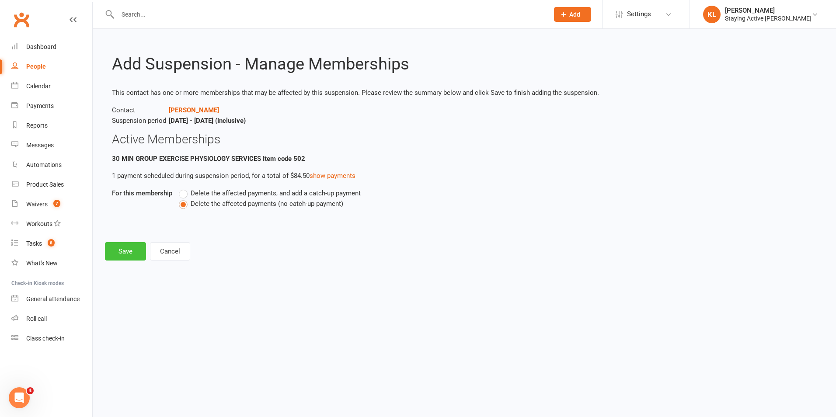
click at [130, 251] on button "Save" at bounding box center [125, 251] width 41 height 18
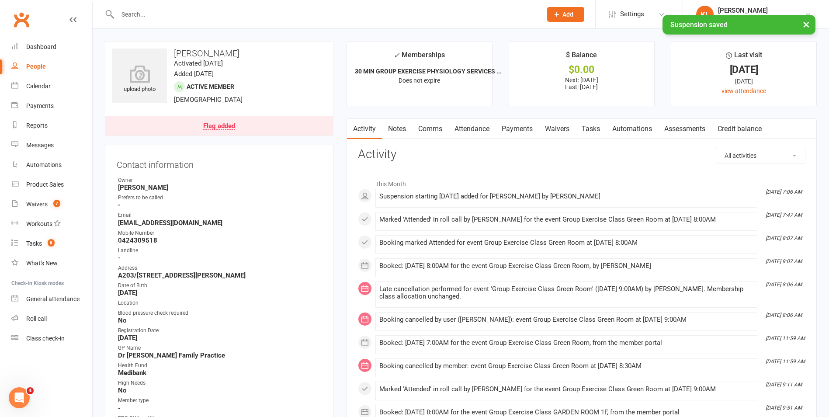
click at [512, 128] on link "Payments" at bounding box center [517, 129] width 43 height 20
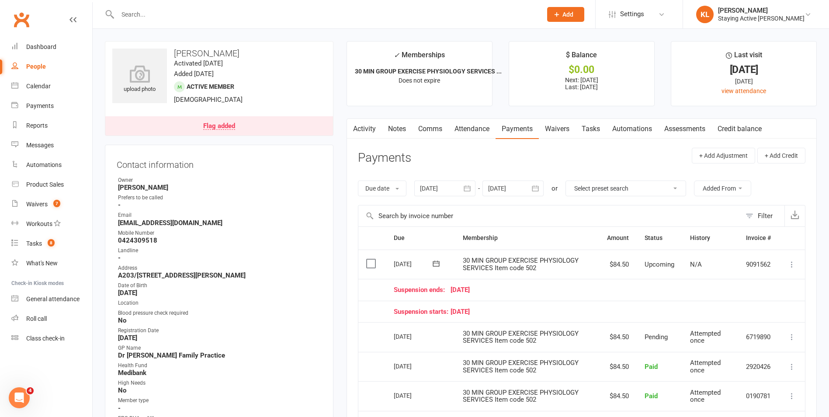
click at [412, 124] on link "Notes" at bounding box center [397, 129] width 30 height 20
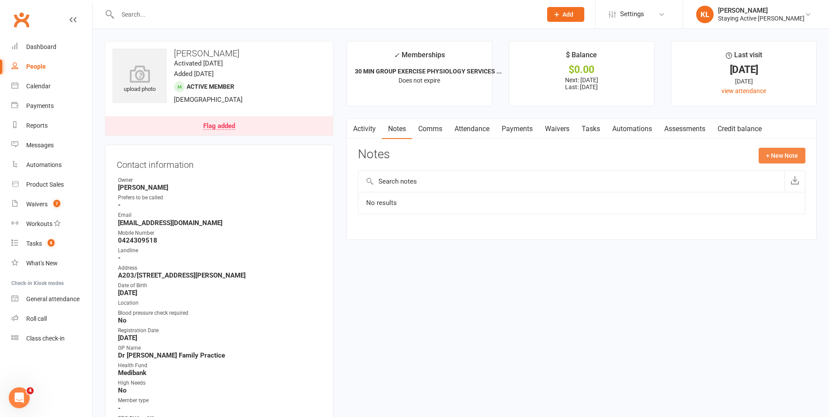
click at [782, 159] on button "+ New Note" at bounding box center [782, 156] width 47 height 16
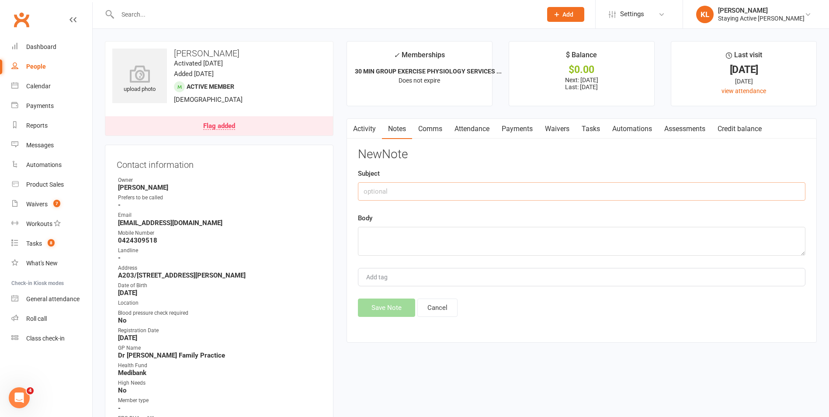
click at [396, 184] on input "text" at bounding box center [581, 191] width 447 height 18
click at [458, 190] on input "2 week suspension medical - cataract" at bounding box center [581, 191] width 447 height 18
type input "2 week suspension medical"
click at [426, 236] on textarea at bounding box center [581, 241] width 447 height 29
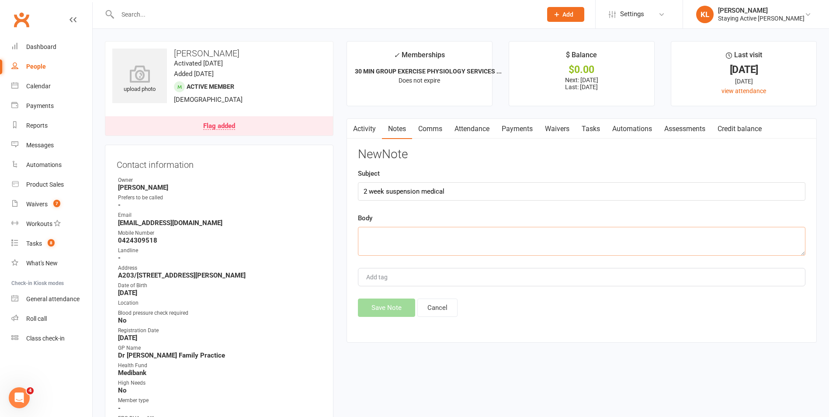
paste textarea "cataract"
drag, startPoint x: 426, startPoint y: 242, endPoint x: 389, endPoint y: 236, distance: 37.1
click at [389, 236] on textarea "[MEDICAL_DATA]" at bounding box center [581, 241] width 447 height 29
type textarea "[MEDICAL_DATA]"
click at [393, 307] on button "Save Note" at bounding box center [386, 307] width 57 height 18
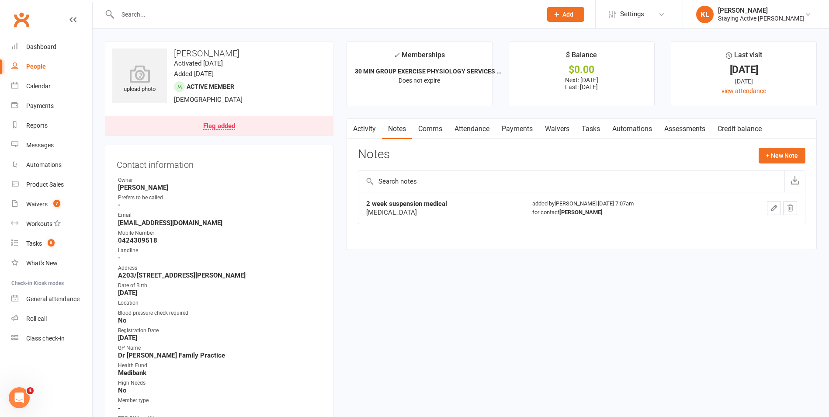
click at [430, 128] on link "Comms" at bounding box center [430, 129] width 36 height 20
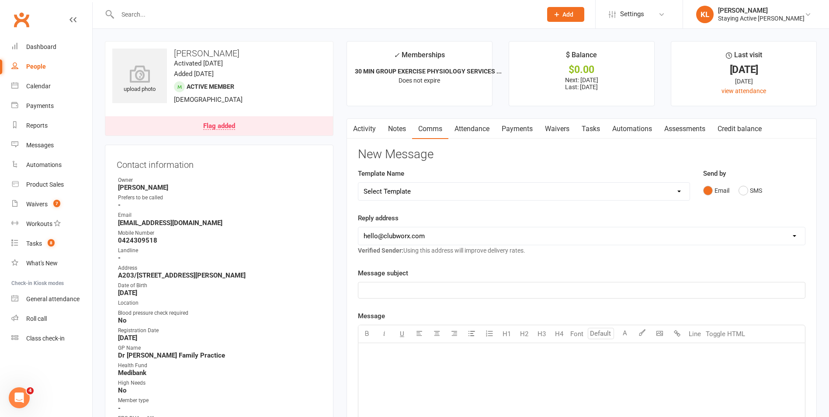
click at [436, 191] on select "Select Template [Email] 1045am Zoom Class [Email] 150 visits [Email] 1pm Zoom […" at bounding box center [523, 191] width 331 height 17
select select "19"
click at [358, 183] on select "Select Template [Email] 1045am Zoom Class [Email] 150 visits [Email] 1pm Zoom […" at bounding box center [523, 191] width 331 height 17
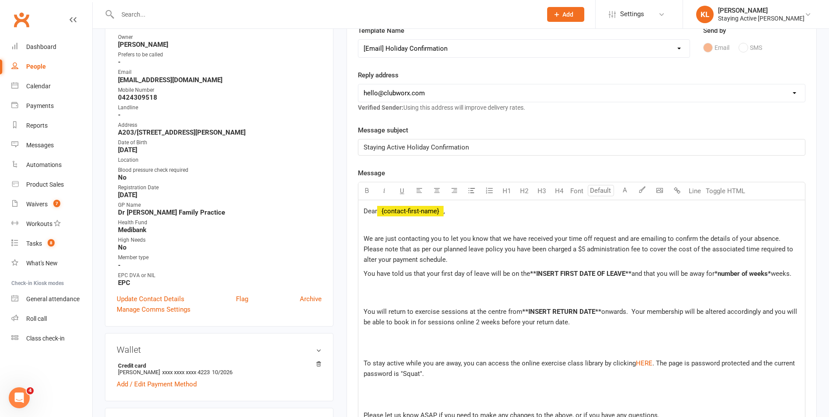
scroll to position [175, 0]
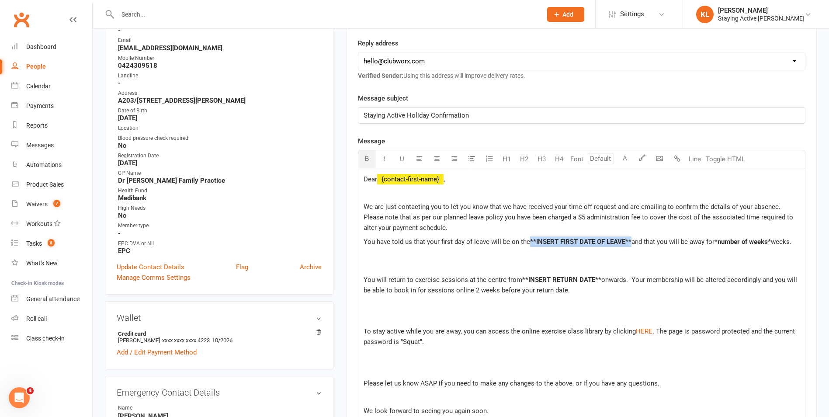
drag, startPoint x: 631, startPoint y: 241, endPoint x: 530, endPoint y: 242, distance: 101.8
click at [530, 242] on p "You have told us that your first day of leave will be on the **INSERT FIRST DAT…" at bounding box center [582, 246] width 436 height 21
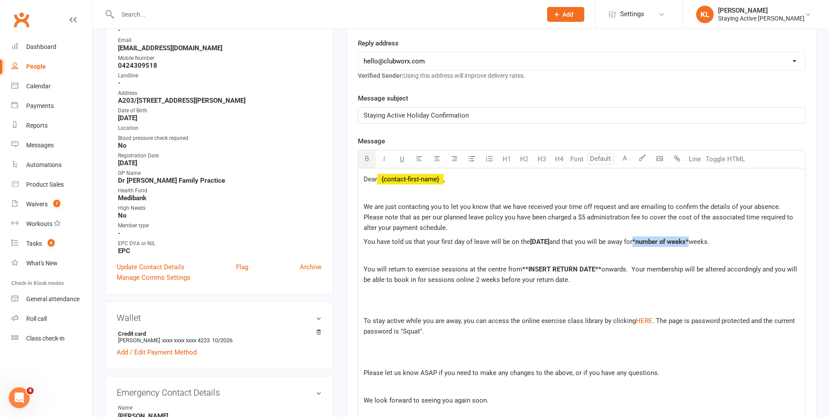
drag, startPoint x: 708, startPoint y: 242, endPoint x: 652, endPoint y: 243, distance: 55.9
click at [652, 243] on span "*number of weeks*" at bounding box center [660, 242] width 56 height 8
drag, startPoint x: 598, startPoint y: 279, endPoint x: 520, endPoint y: 279, distance: 77.8
click at [520, 279] on p "You will return to exercise sessions at the centre from **INSERT RETURN DATE** …" at bounding box center [582, 274] width 436 height 21
click at [482, 284] on span "onwards. Your membership will be altered accordingly and you will be able to bo…" at bounding box center [579, 274] width 430 height 18
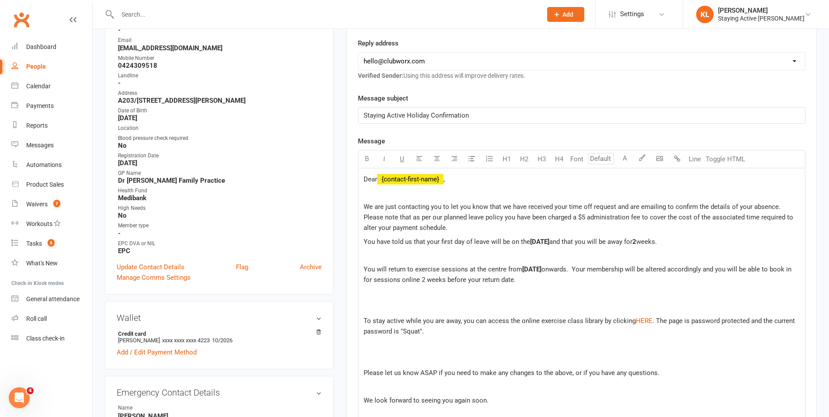
click at [377, 180] on span "Dear" at bounding box center [371, 179] width 14 height 8
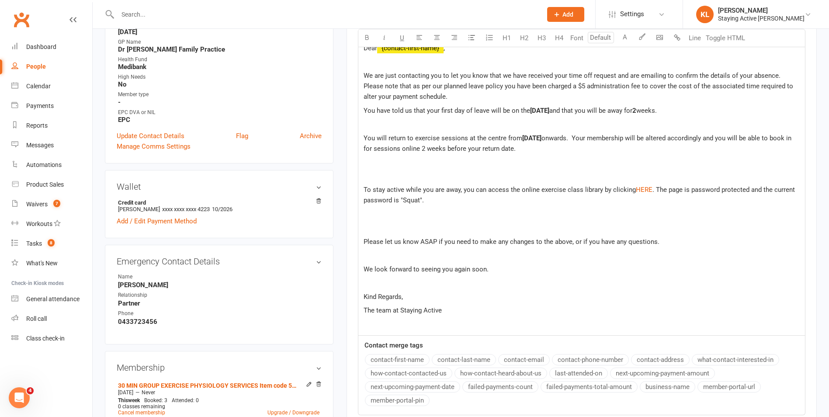
scroll to position [393, 0]
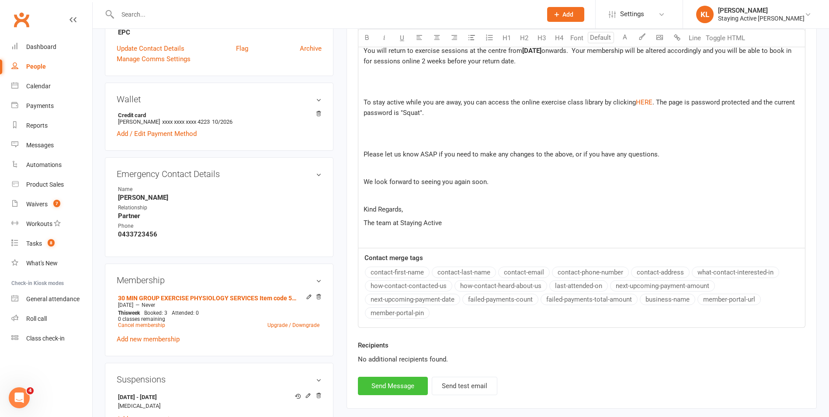
click at [396, 392] on button "Send Message" at bounding box center [393, 386] width 70 height 18
select select
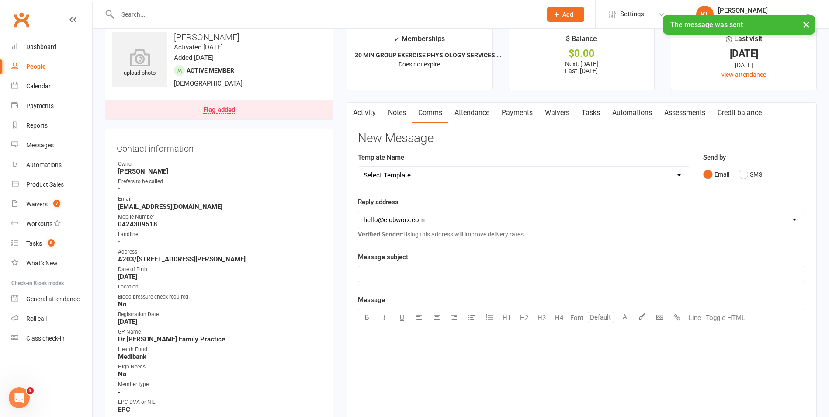
scroll to position [0, 0]
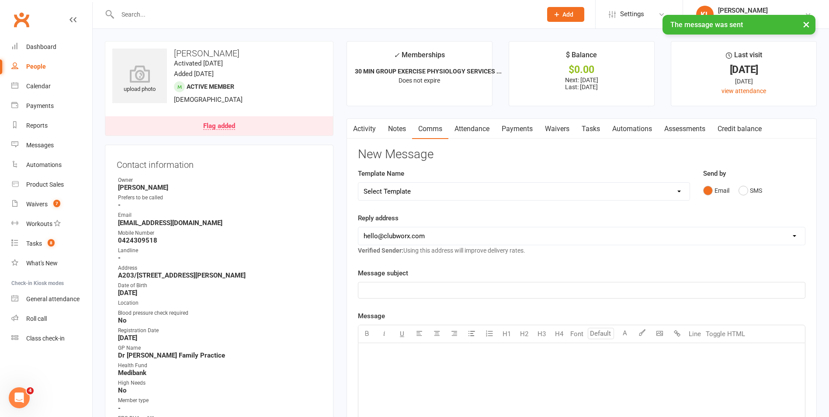
click at [388, 131] on link "Notes" at bounding box center [397, 129] width 30 height 20
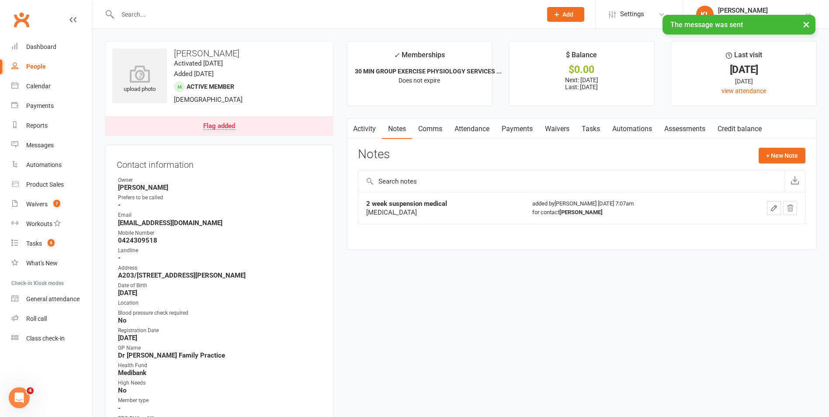
click at [364, 132] on link "Activity" at bounding box center [364, 129] width 35 height 20
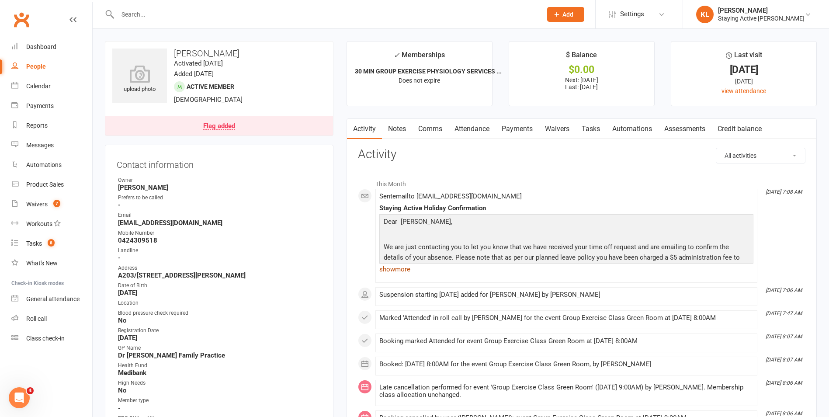
click at [399, 266] on link "show more" at bounding box center [566, 269] width 374 height 12
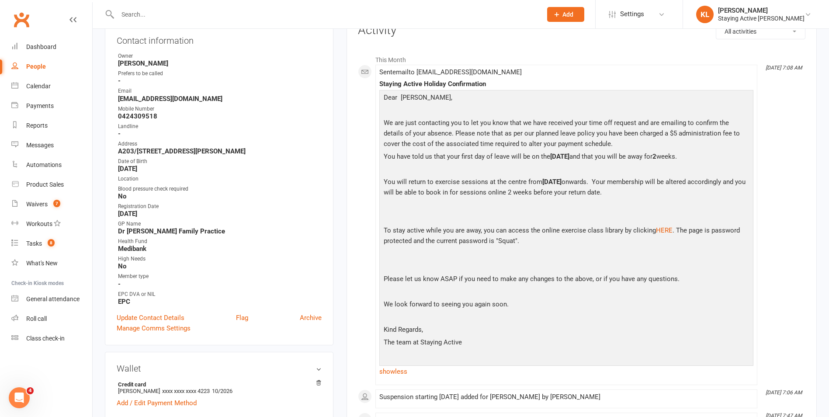
scroll to position [262, 0]
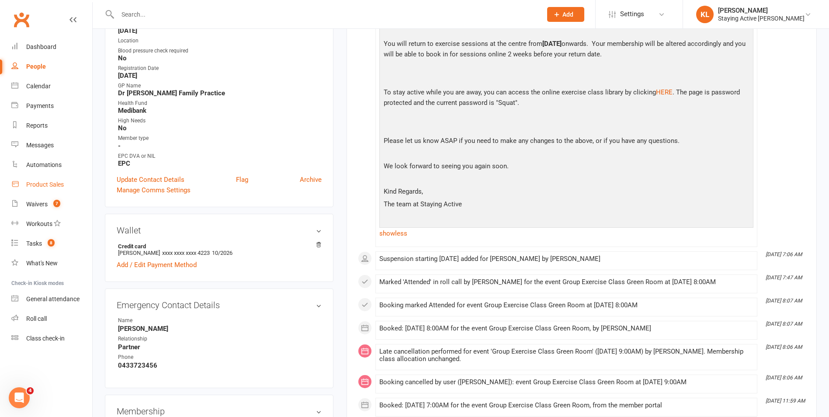
click at [55, 189] on link "Product Sales" at bounding box center [51, 185] width 81 height 20
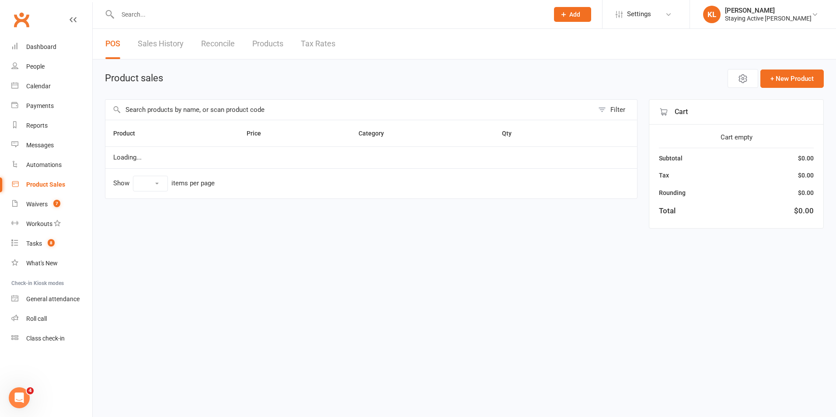
select select "10"
click at [186, 109] on input "text" at bounding box center [349, 110] width 488 height 20
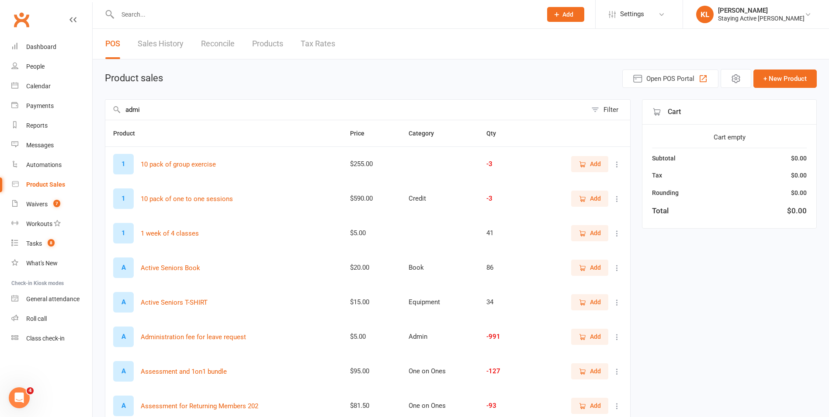
type input "admin"
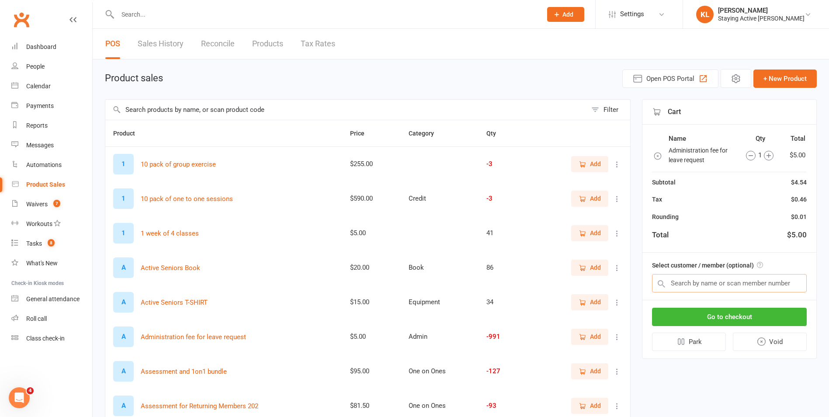
click at [734, 283] on input "text" at bounding box center [729, 283] width 155 height 18
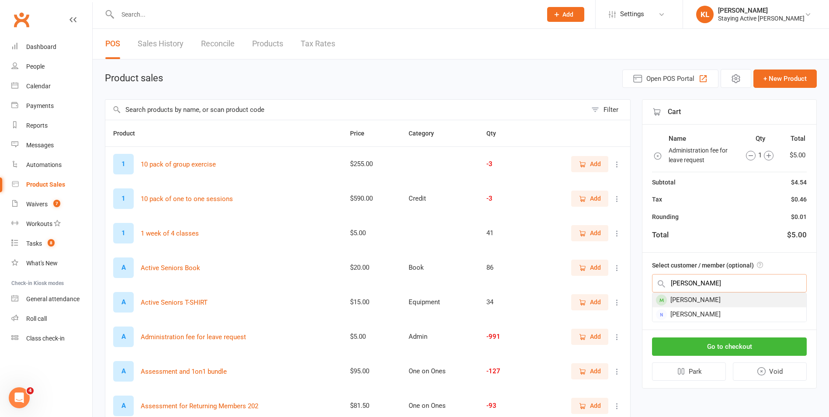
type input "ruby sokwala"
click at [713, 298] on div "Ruby Sokwala" at bounding box center [729, 300] width 154 height 14
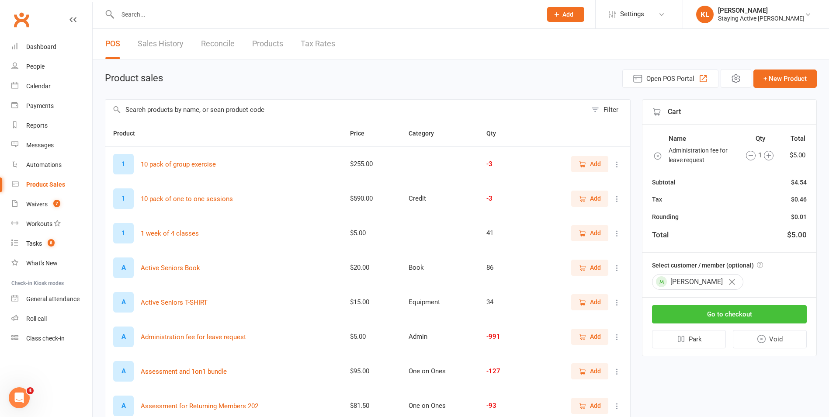
click at [742, 309] on button "Go to checkout" at bounding box center [729, 314] width 155 height 18
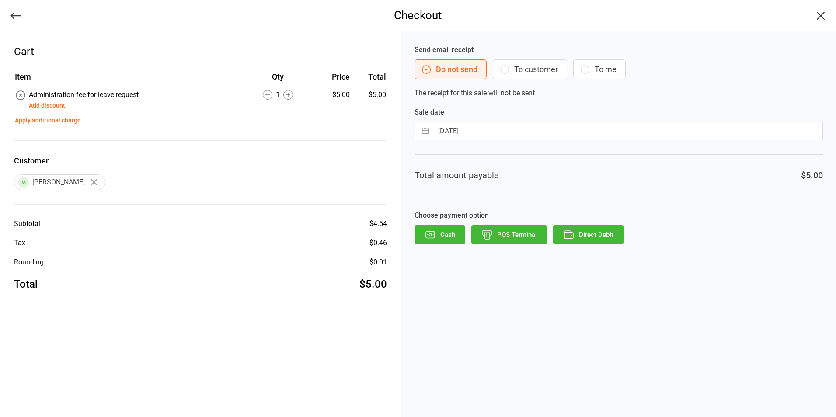
click at [584, 238] on button "Direct Debit" at bounding box center [588, 234] width 70 height 19
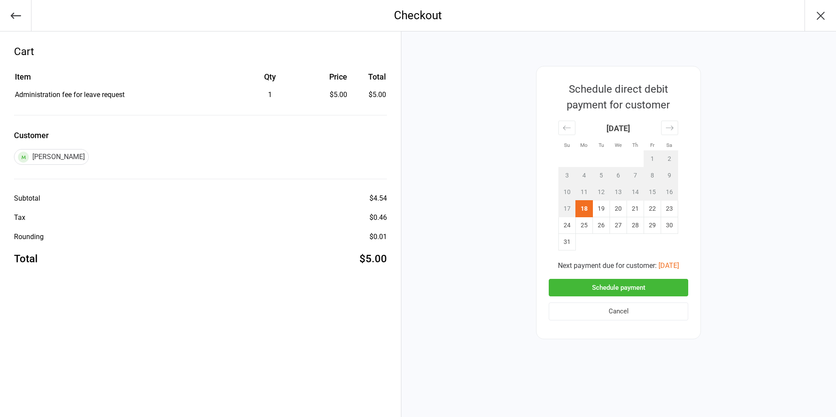
click at [651, 287] on button "Schedule payment" at bounding box center [617, 288] width 139 height 18
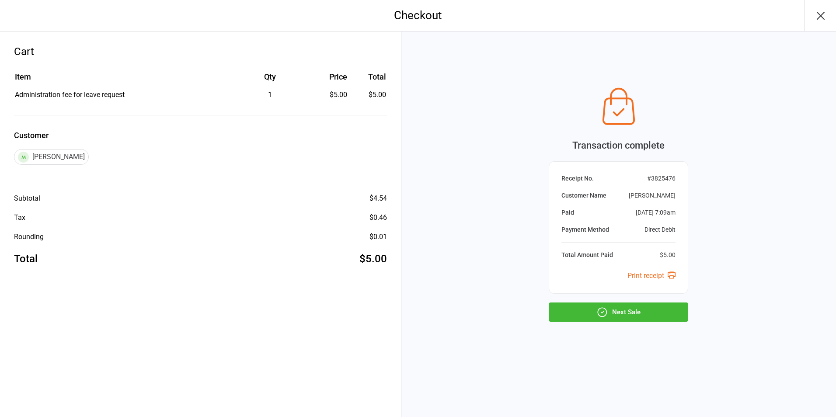
click at [818, 17] on icon "button" at bounding box center [820, 15] width 7 height 7
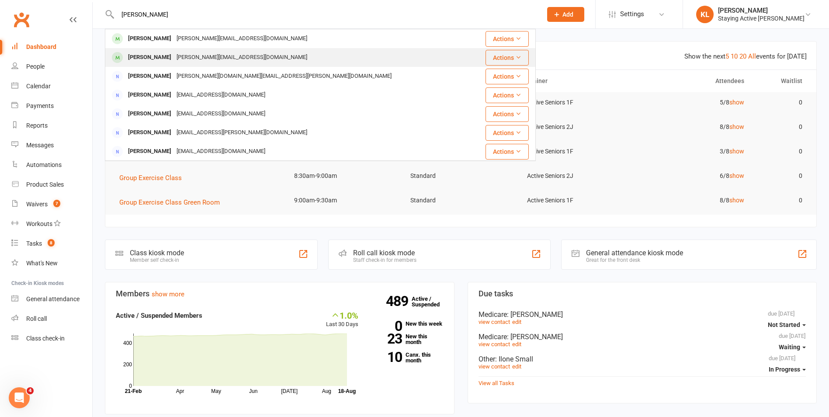
type input "annette p"
click at [175, 58] on div "annette.perkins1940@gmail.com" at bounding box center [242, 57] width 136 height 13
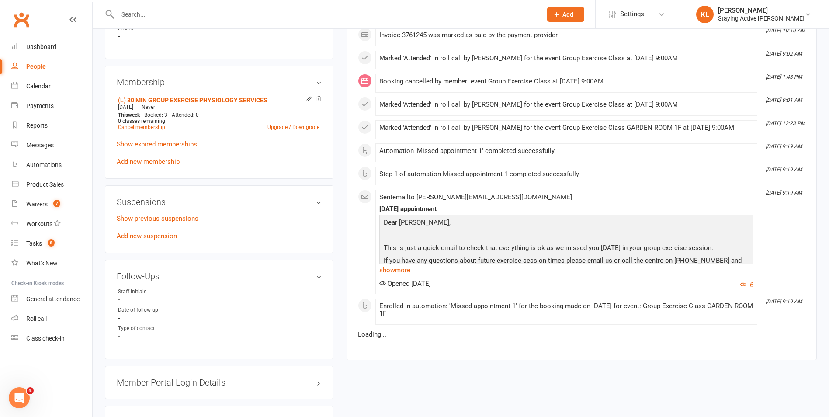
scroll to position [568, 0]
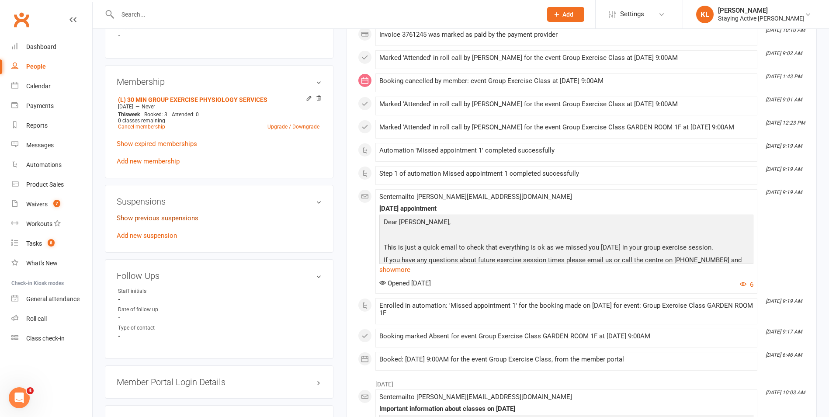
click at [188, 218] on link "Show previous suspensions" at bounding box center [158, 218] width 82 height 8
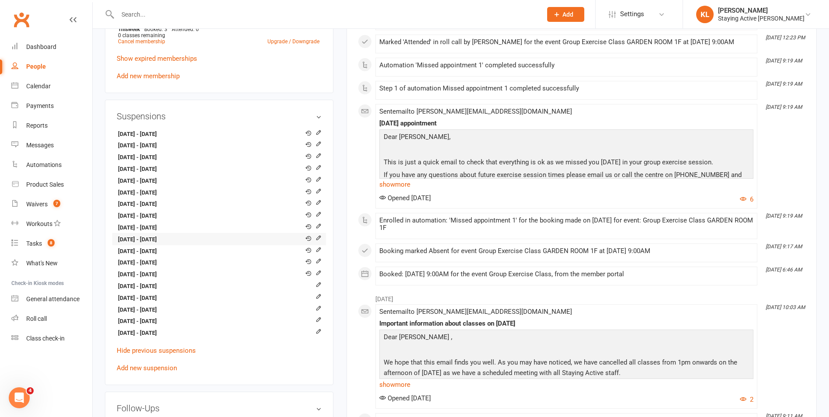
scroll to position [655, 0]
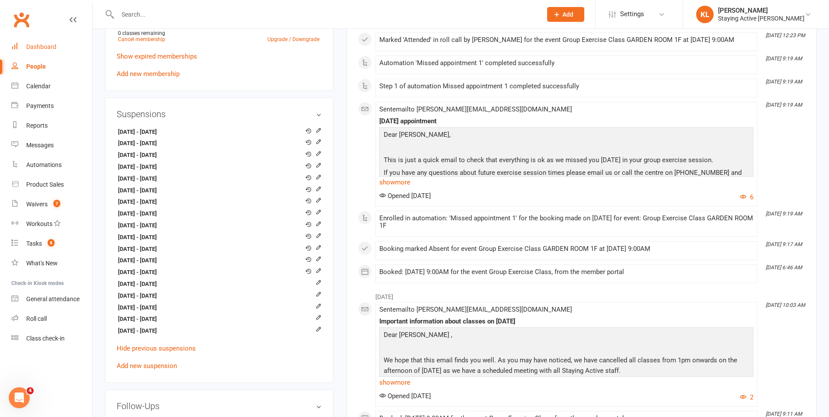
click at [42, 52] on link "Dashboard" at bounding box center [51, 47] width 81 height 20
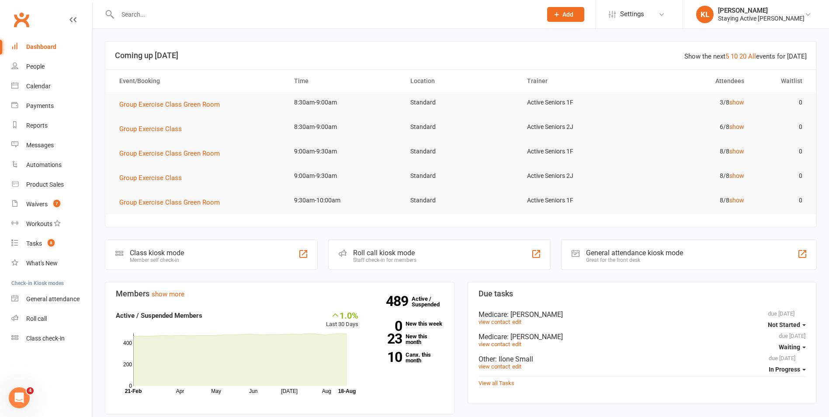
click at [346, 7] on div at bounding box center [320, 14] width 431 height 28
click at [337, 13] on input "text" at bounding box center [325, 14] width 421 height 12
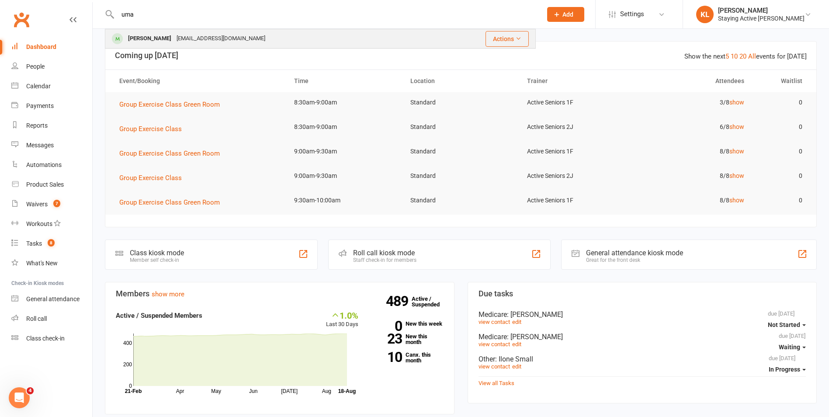
type input "uma"
click at [264, 39] on div "Uma Ramasamy uma186@outlook.com" at bounding box center [270, 39] width 329 height 18
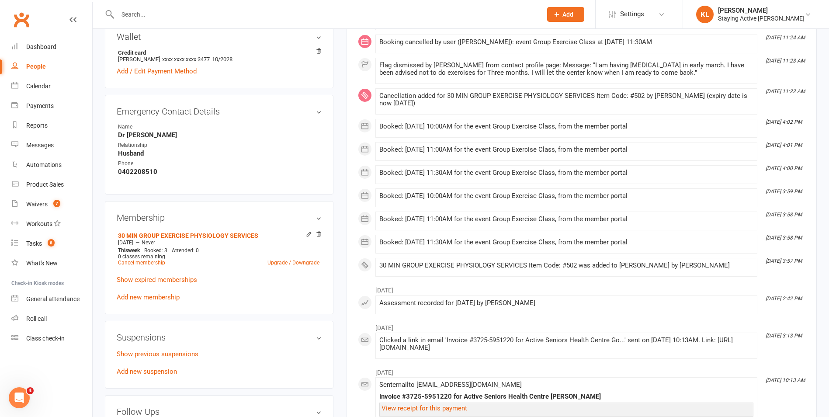
scroll to position [481, 0]
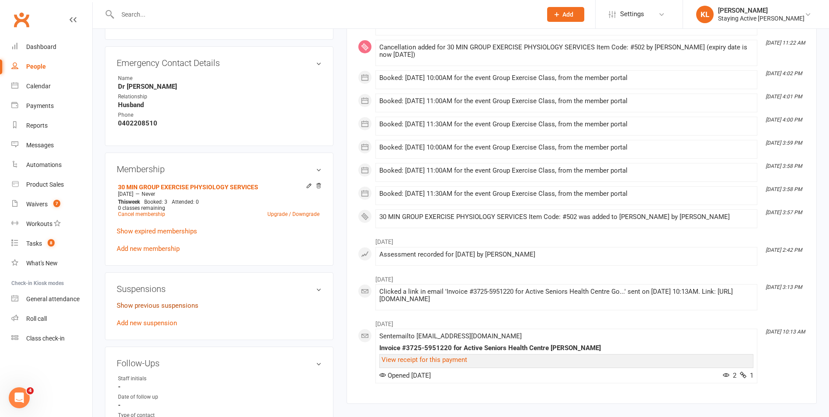
click at [176, 304] on link "Show previous suspensions" at bounding box center [158, 306] width 82 height 8
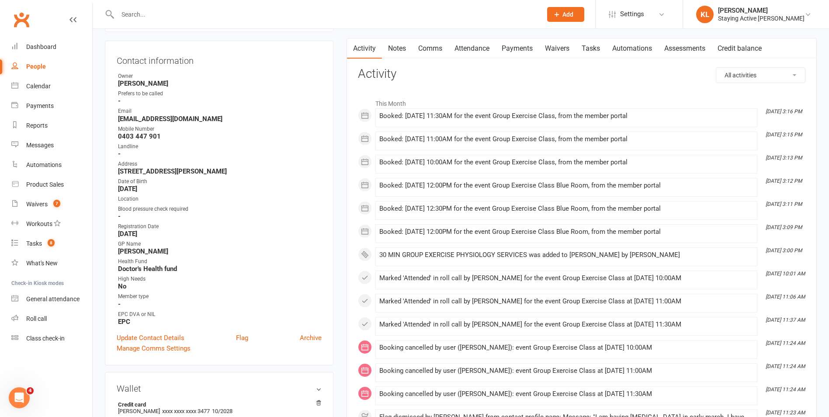
scroll to position [0, 0]
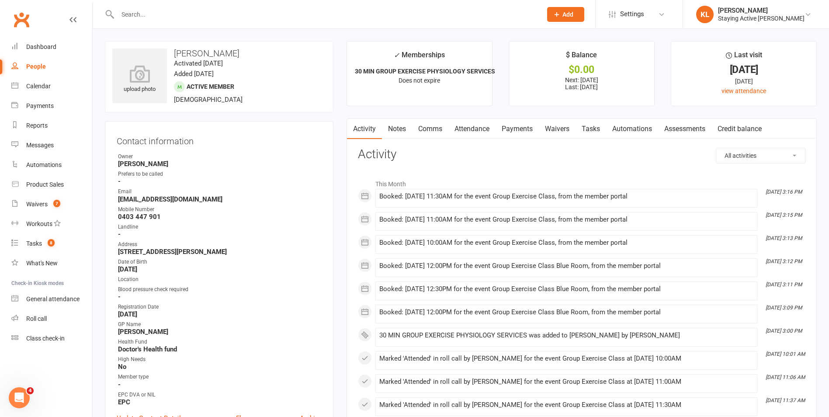
click at [526, 127] on link "Payments" at bounding box center [517, 129] width 43 height 20
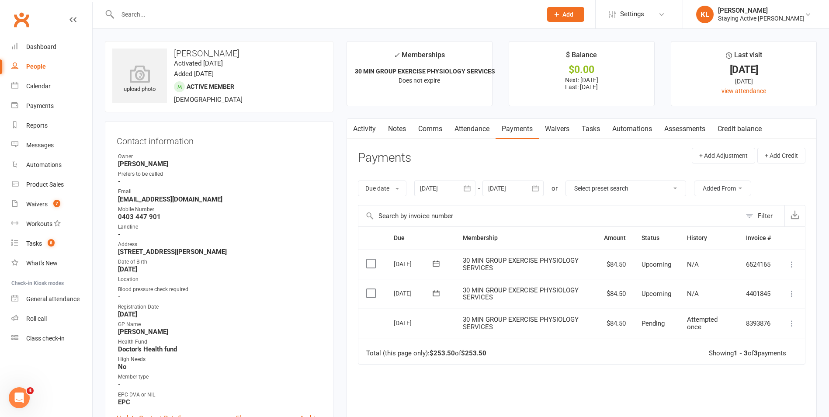
click at [544, 386] on div "Due Contact Membership Amount Status History Invoice # Select this 15 Sep 2025 …" at bounding box center [581, 351] width 447 height 250
click at [405, 130] on link "Notes" at bounding box center [397, 129] width 30 height 20
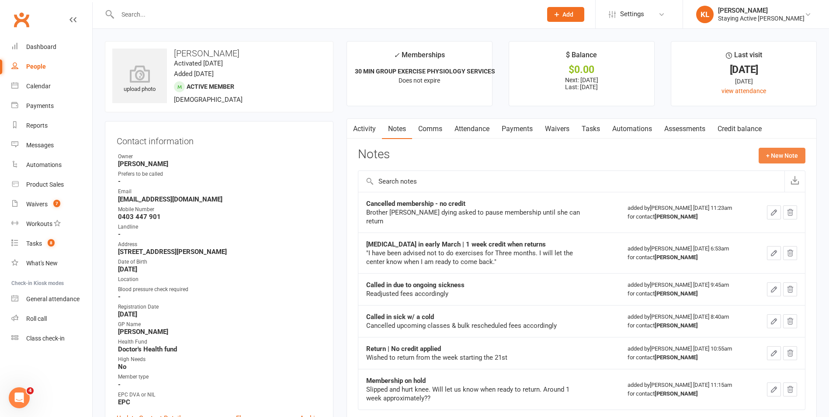
click at [791, 159] on button "+ New Note" at bounding box center [782, 156] width 47 height 16
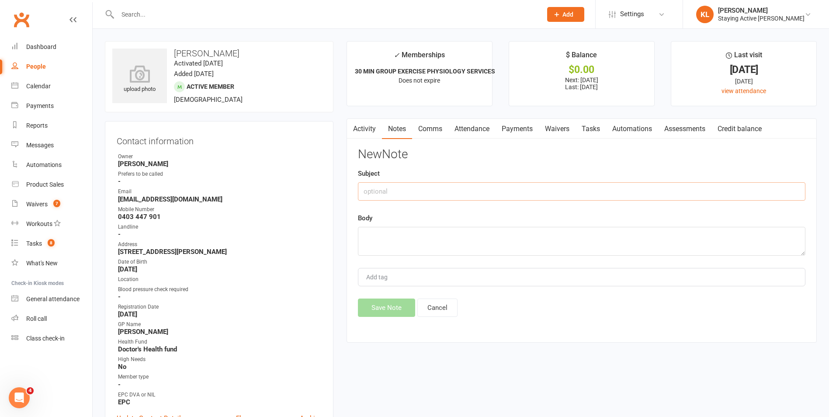
click at [408, 194] on input "text" at bounding box center [581, 191] width 447 height 18
type input "Membership on hold | 3 weeks credit"
paste textarea "news of my brother in-law's death. We are leaving for India. I am not sure when…"
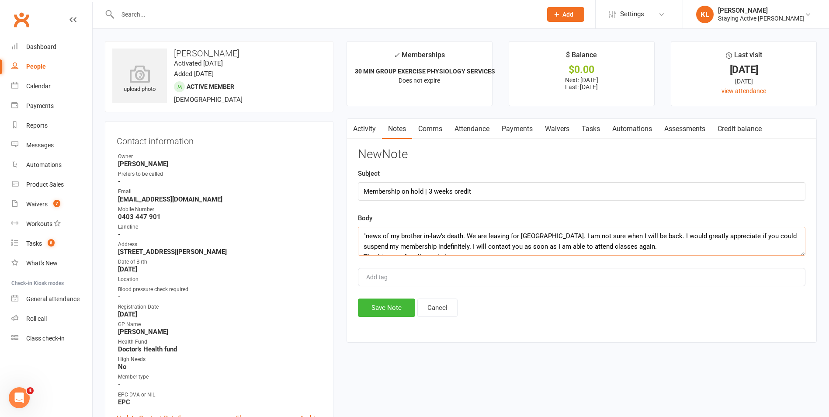
scroll to position [6, 0]
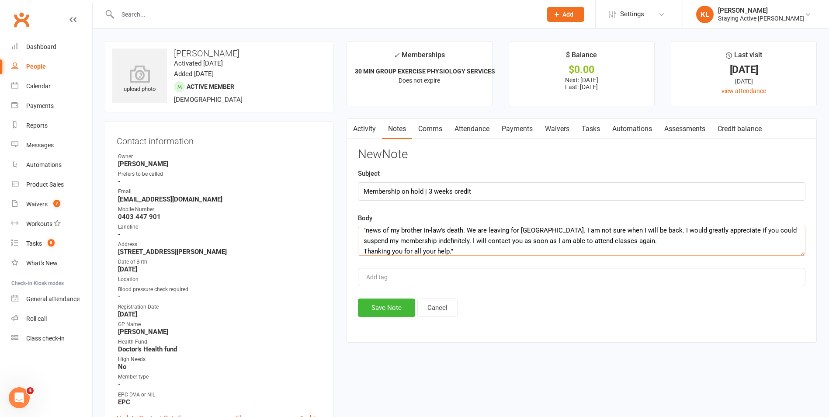
drag, startPoint x: 469, startPoint y: 253, endPoint x: 623, endPoint y: 237, distance: 155.1
click at [623, 237] on textarea ""news of my brother in-law's death. We are leaving for India. I am not sure whe…" at bounding box center [581, 241] width 447 height 29
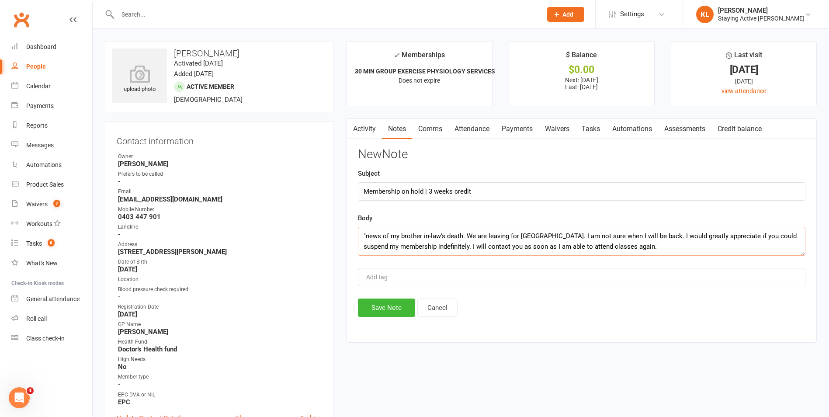
scroll to position [0, 0]
type textarea ""news of my brother in-law's death. We are leaving for India. I am not sure whe…"
click at [373, 304] on button "Save Note" at bounding box center [386, 307] width 57 height 18
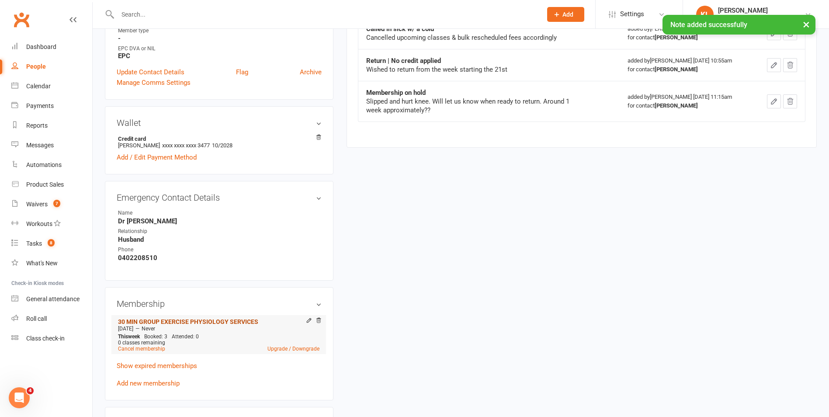
scroll to position [393, 0]
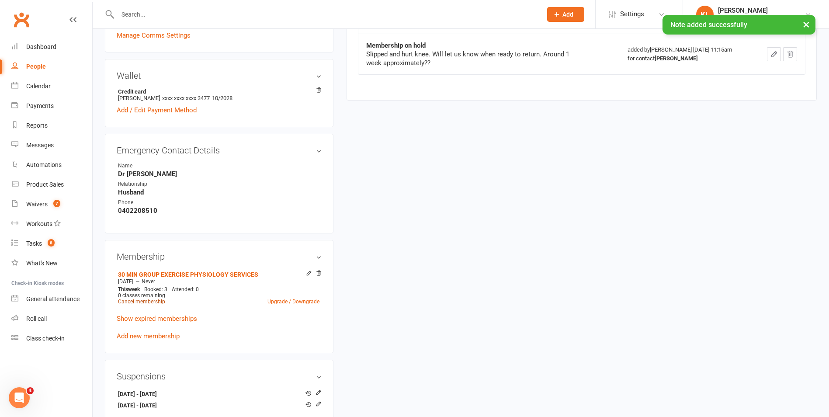
drag, startPoint x: 155, startPoint y: 302, endPoint x: 180, endPoint y: 293, distance: 25.8
click at [155, 302] on link "Cancel membership" at bounding box center [141, 301] width 47 height 6
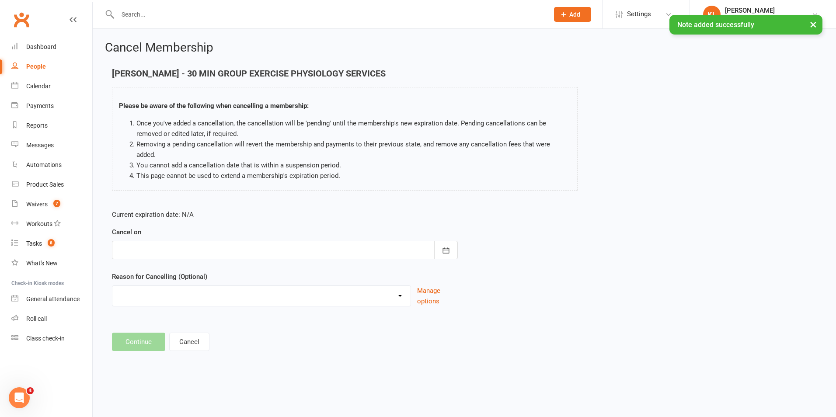
click at [141, 247] on div at bounding box center [285, 250] width 346 height 18
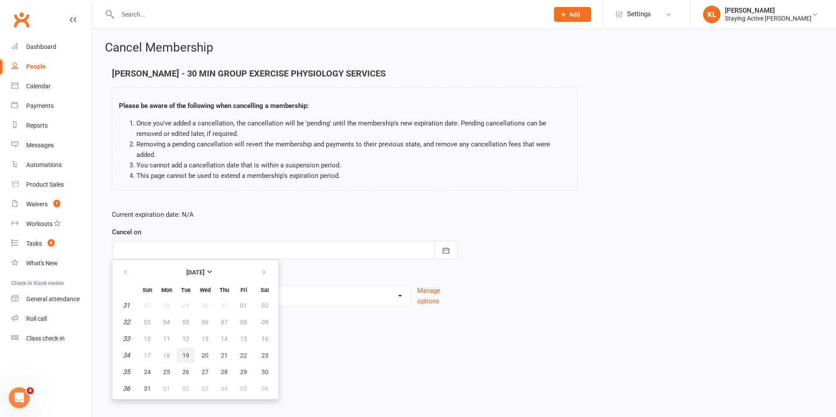
click at [187, 352] on span "19" at bounding box center [185, 355] width 7 height 7
type input "19 Aug 2025"
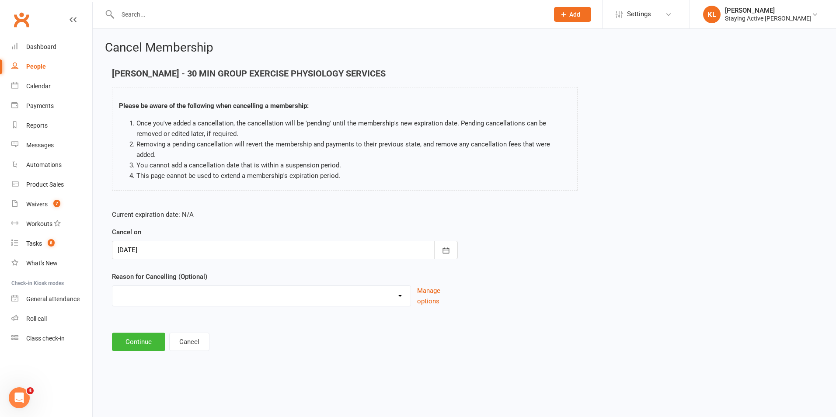
click at [164, 287] on select "Holiday Injury No contact Sick Other reason" at bounding box center [261, 294] width 298 height 17
select select "4"
click at [112, 286] on select "Holiday Injury No contact Sick Other reason" at bounding box center [261, 294] width 298 height 17
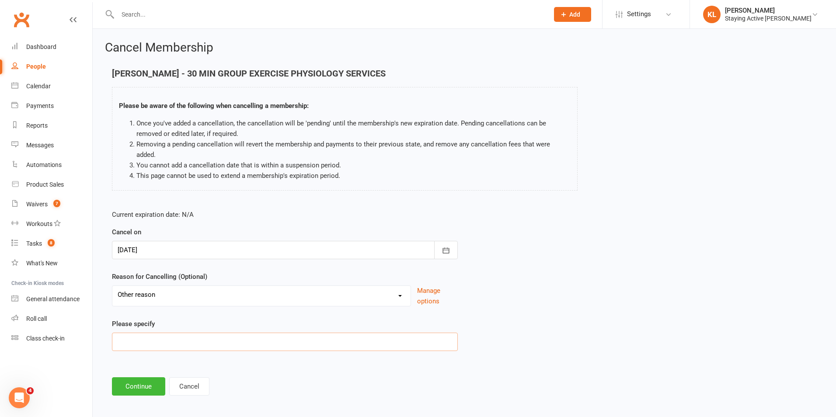
click at [167, 333] on input at bounding box center [285, 342] width 346 height 18
type input "brother in law death going to india"
click at [135, 381] on button "Continue" at bounding box center [138, 386] width 53 height 18
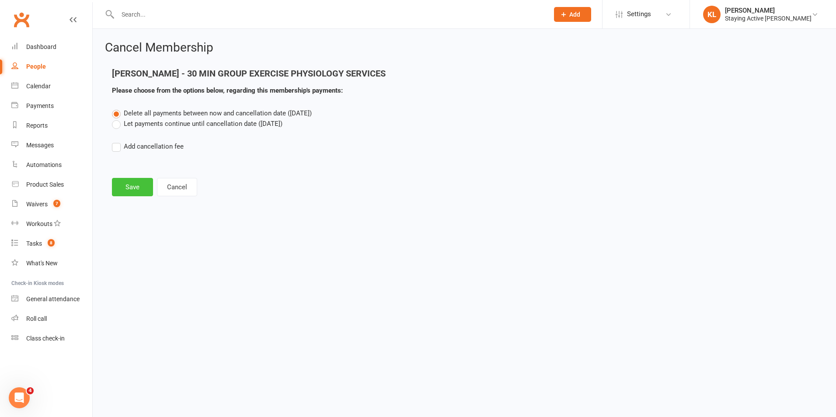
click at [142, 184] on button "Save" at bounding box center [132, 187] width 41 height 18
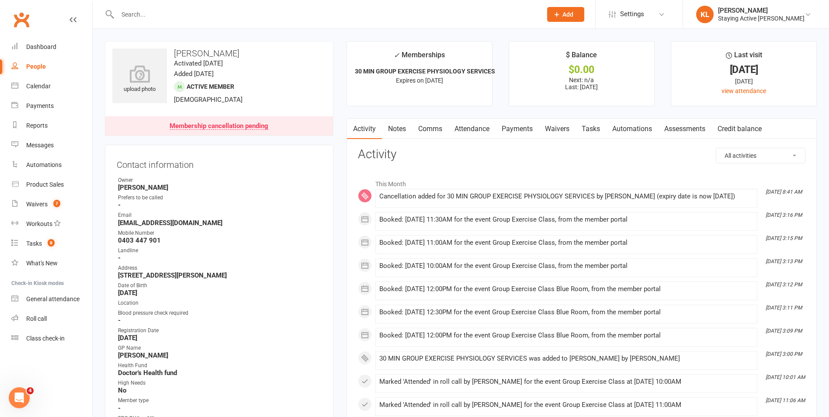
click at [423, 131] on link "Comms" at bounding box center [430, 129] width 36 height 20
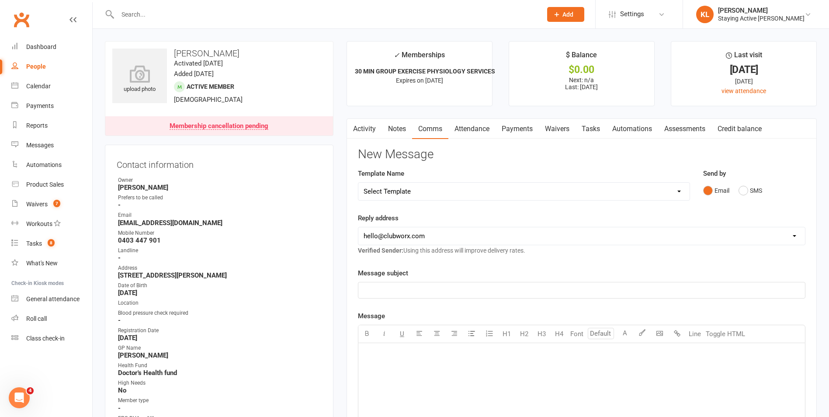
click at [410, 186] on select "Select Template [Email] 1045am Zoom Class [Email] 150 visits [Email] 1pm Zoom […" at bounding box center [523, 191] width 331 height 17
select select "19"
click at [358, 183] on select "Select Template [Email] 1045am Zoom Class [Email] 150 visits [Email] 1pm Zoom […" at bounding box center [523, 191] width 331 height 17
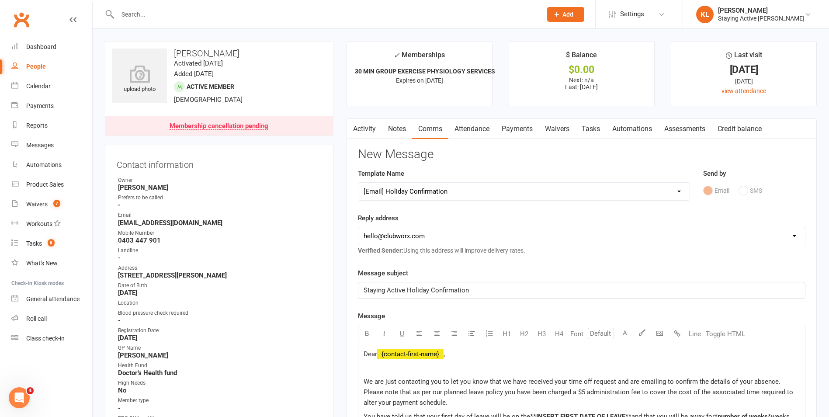
click at [420, 288] on span "Staying Active Holiday Confirmation" at bounding box center [416, 290] width 105 height 8
click at [409, 126] on link "Notes" at bounding box center [397, 129] width 30 height 20
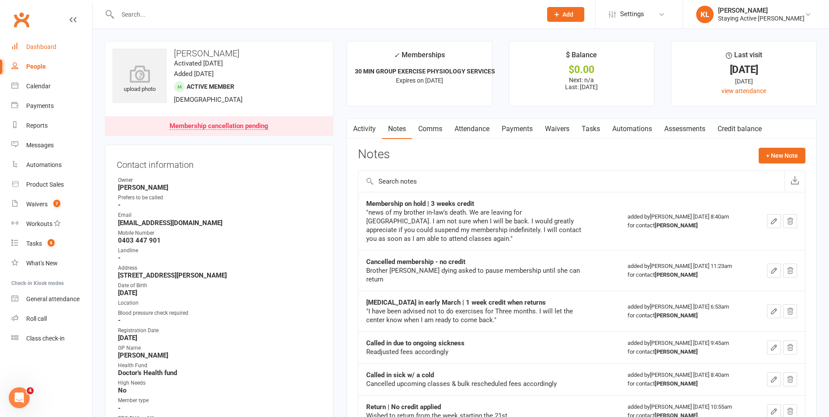
click at [38, 40] on link "Dashboard" at bounding box center [51, 47] width 81 height 20
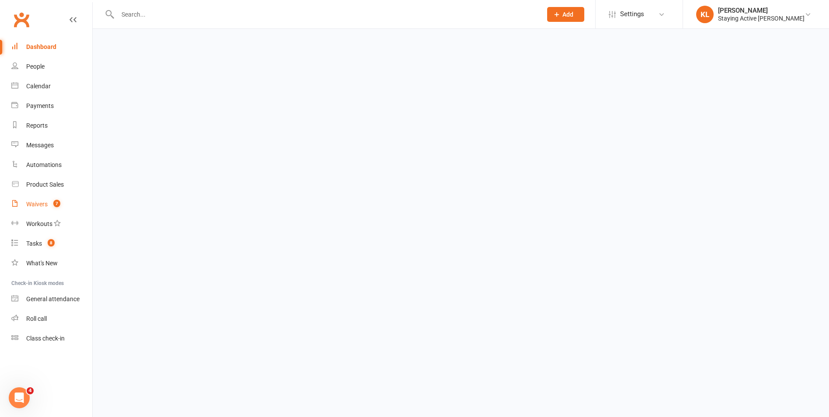
click at [30, 196] on link "Waivers 7" at bounding box center [51, 204] width 81 height 20
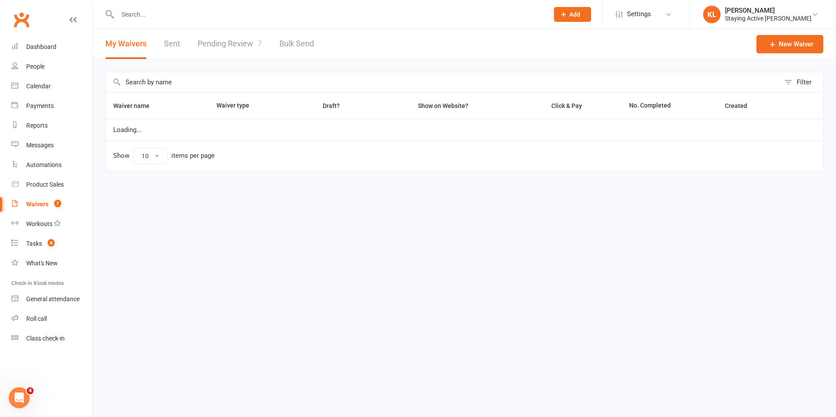
click at [244, 49] on link "Pending Review 7" at bounding box center [230, 44] width 64 height 30
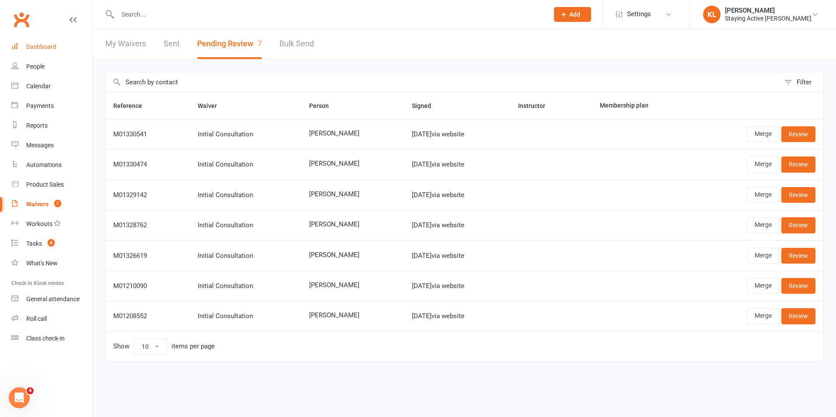
click at [38, 43] on div "Dashboard" at bounding box center [41, 46] width 30 height 7
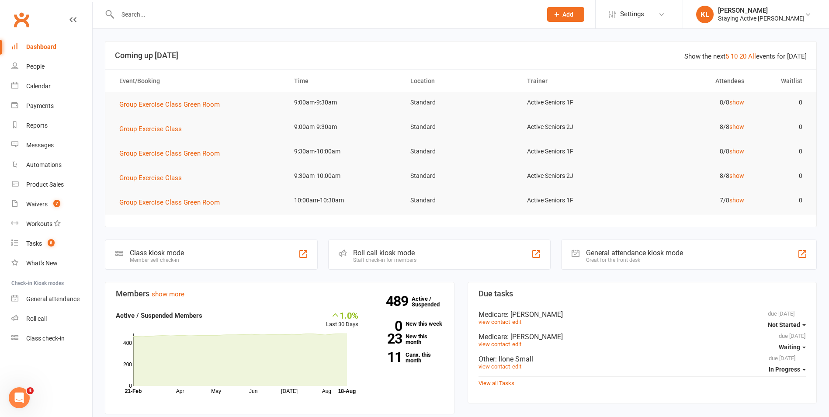
click at [408, 255] on div "Roll call kiosk mode" at bounding box center [384, 253] width 63 height 8
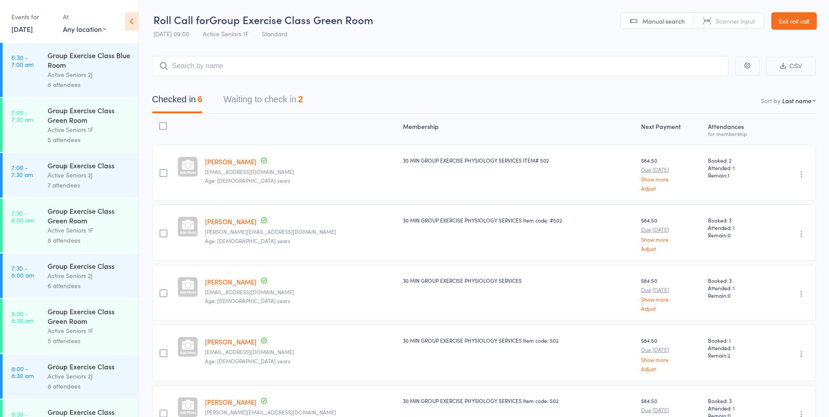
click at [798, 17] on link "Exit roll call" at bounding box center [793, 20] width 45 height 17
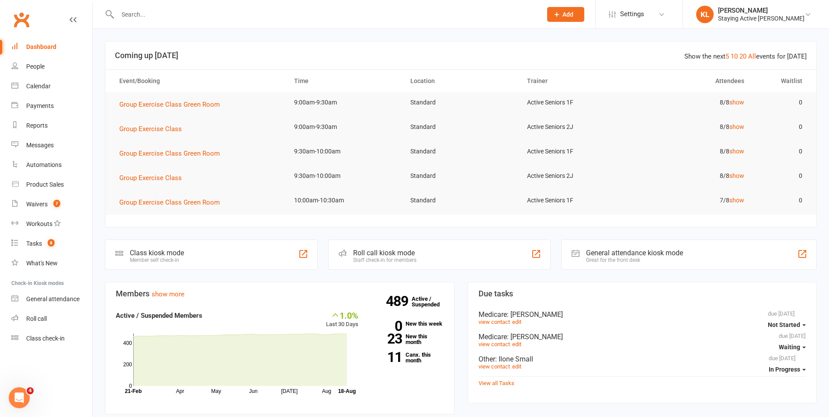
click at [445, 1] on div at bounding box center [320, 14] width 431 height 28
click at [459, 3] on div at bounding box center [320, 14] width 431 height 28
click at [468, 18] on input "text" at bounding box center [325, 14] width 421 height 12
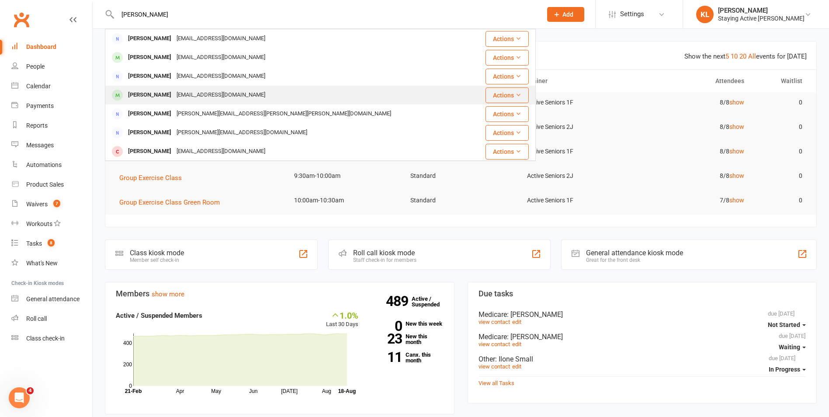
type input "[PERSON_NAME]"
click at [283, 91] on div "[PERSON_NAME] [EMAIL_ADDRESS][DOMAIN_NAME]" at bounding box center [289, 95] width 366 height 18
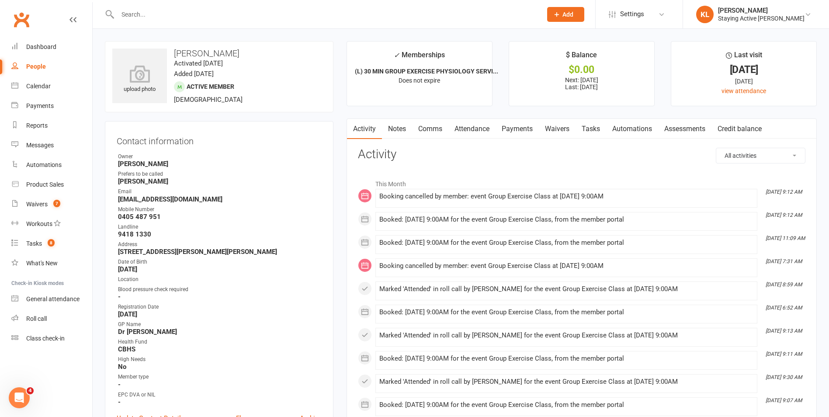
drag, startPoint x: 118, startPoint y: 199, endPoint x: 224, endPoint y: 193, distance: 106.4
click at [224, 193] on li "Email [EMAIL_ADDRESS][DOMAIN_NAME]" at bounding box center [219, 194] width 205 height 15
drag, startPoint x: 212, startPoint y: 201, endPoint x: 118, endPoint y: 199, distance: 94.4
click at [118, 199] on li "Email [EMAIL_ADDRESS][DOMAIN_NAME]" at bounding box center [219, 194] width 205 height 15
drag, startPoint x: 118, startPoint y: 199, endPoint x: 127, endPoint y: 201, distance: 9.3
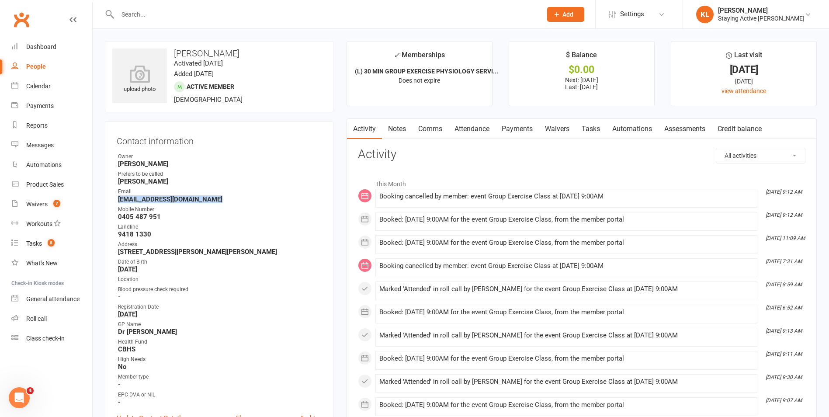
copy strong "[EMAIL_ADDRESS][DOMAIN_NAME]"
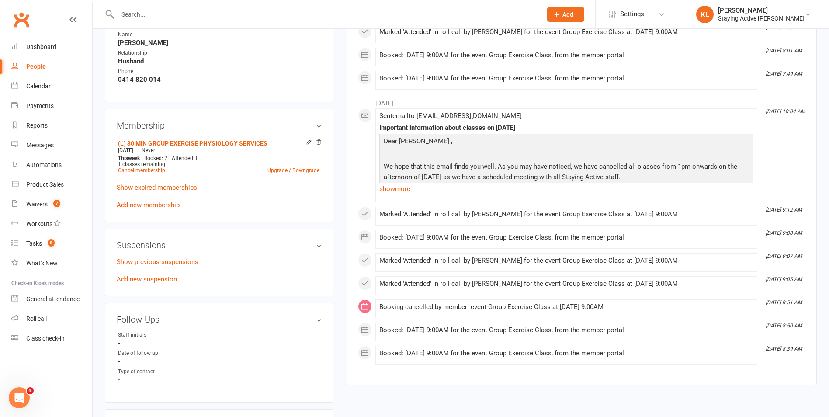
scroll to position [699, 0]
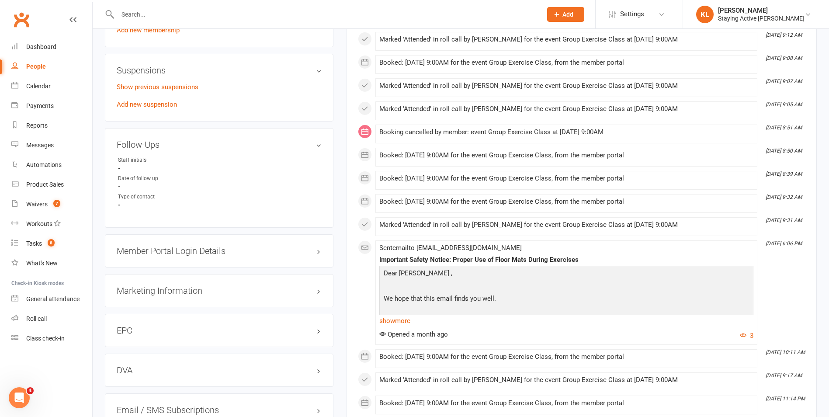
click at [187, 254] on h3 "Member Portal Login Details" at bounding box center [219, 251] width 205 height 10
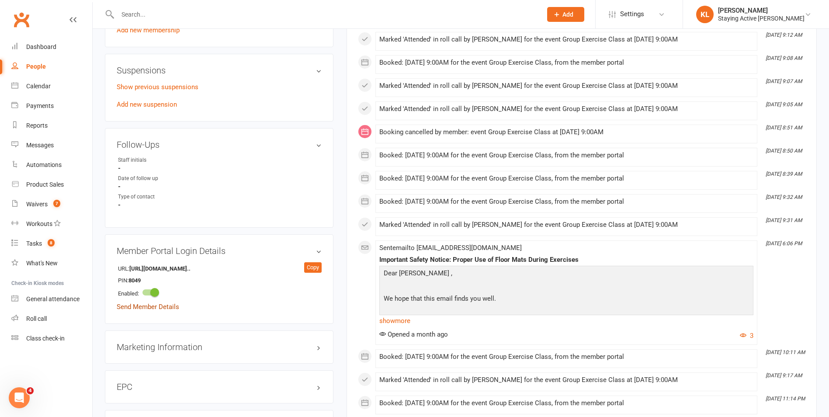
click at [166, 307] on link "Send Member Details" at bounding box center [148, 307] width 62 height 8
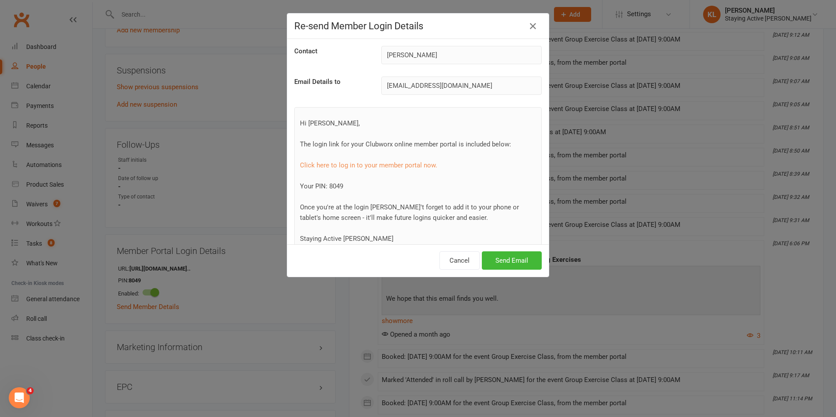
click at [381, 95] on div at bounding box center [381, 95] width 0 height 0
click at [453, 260] on button "Cancel" at bounding box center [459, 260] width 40 height 18
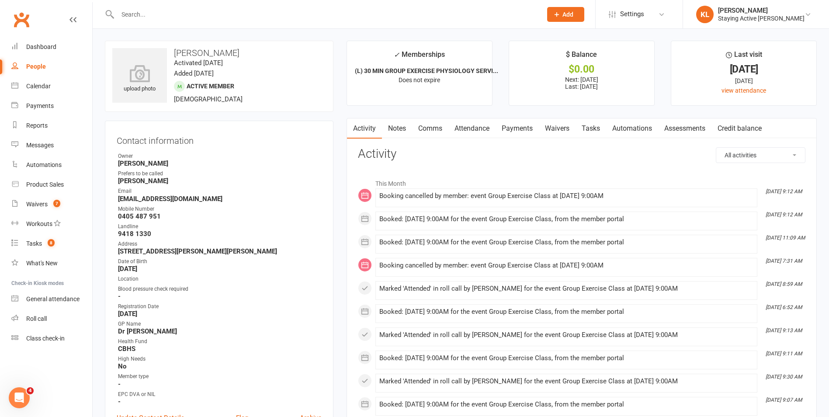
scroll to position [0, 0]
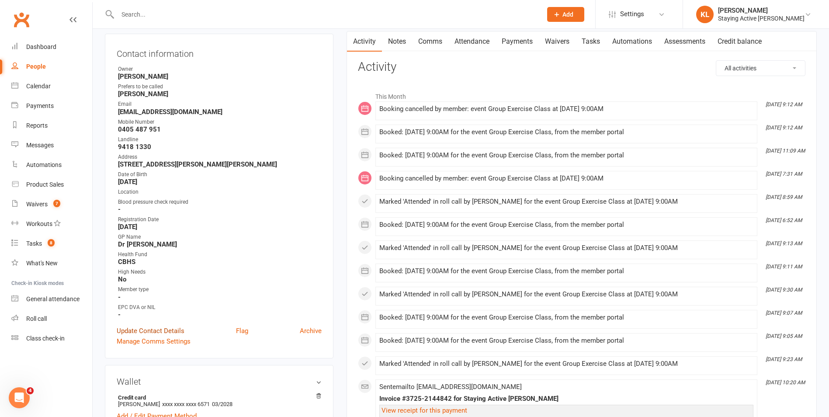
click at [166, 329] on link "Update Contact Details" at bounding box center [151, 331] width 68 height 10
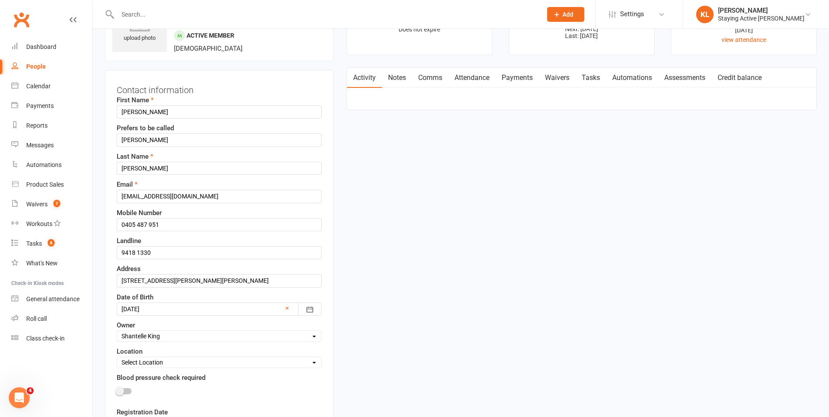
scroll to position [41, 0]
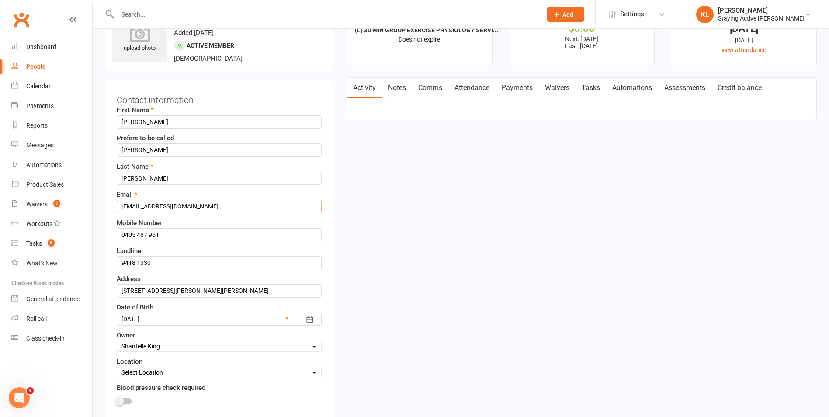
drag, startPoint x: 159, startPoint y: 205, endPoint x: 107, endPoint y: 205, distance: 52.0
click at [107, 205] on div "Contact information First Name Carolyn Prefers to be called Carolyn Last Name R…" at bounding box center [219, 352] width 229 height 545
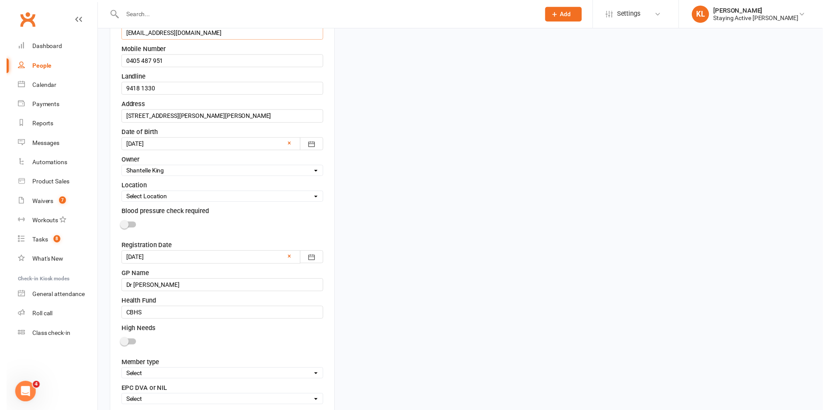
scroll to position [260, 0]
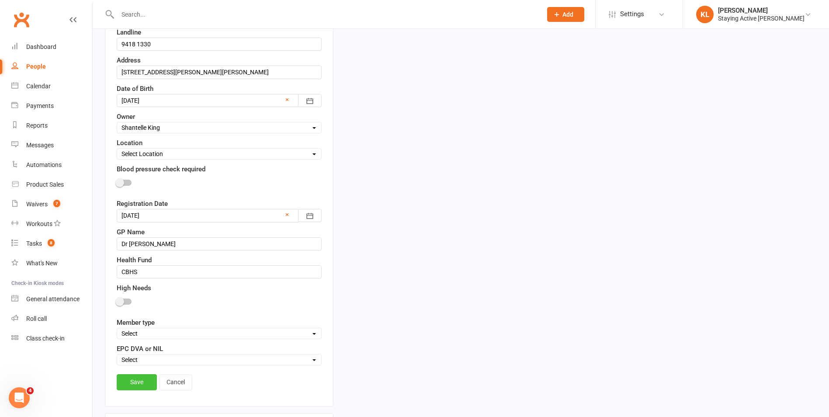
type input "[EMAIL_ADDRESS][DOMAIN_NAME]"
click at [133, 382] on link "Save" at bounding box center [137, 382] width 40 height 16
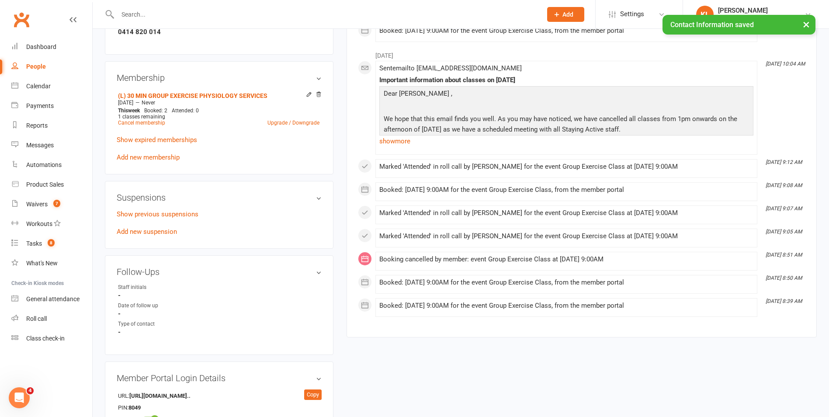
scroll to position [697, 0]
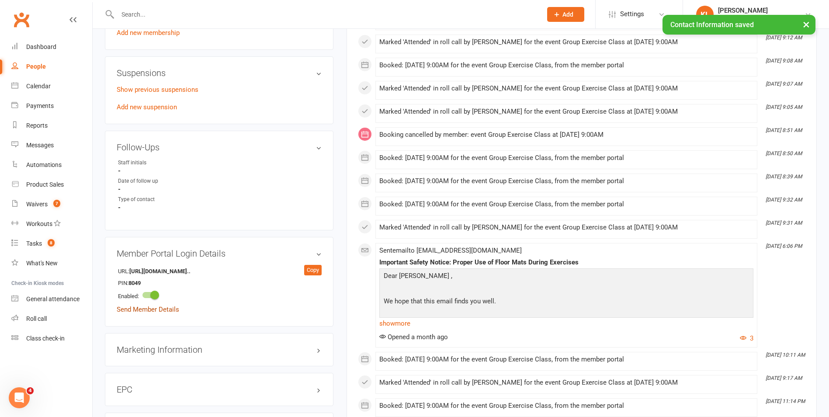
click at [161, 305] on link "Send Member Details" at bounding box center [148, 309] width 62 height 8
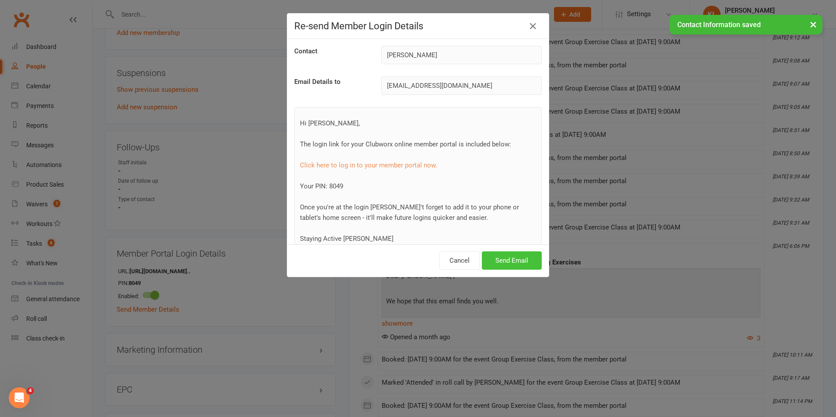
click at [507, 264] on button "Send Email" at bounding box center [512, 260] width 60 height 18
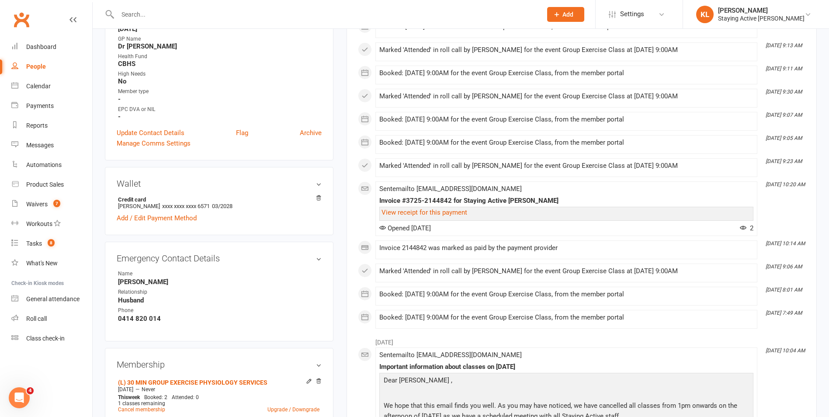
scroll to position [216, 0]
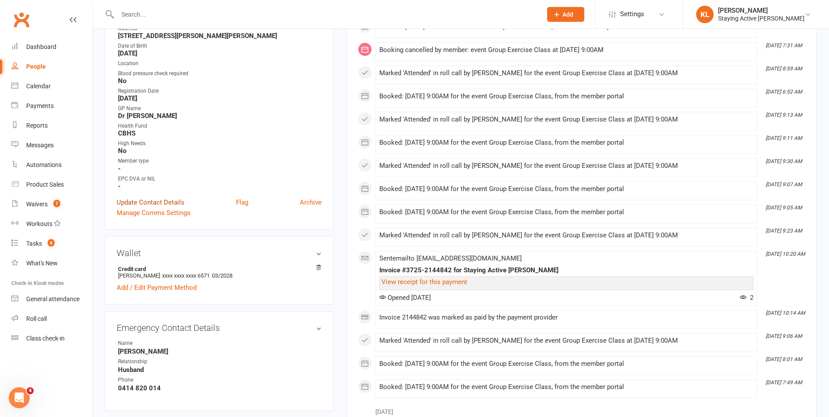
click at [180, 200] on link "Update Contact Details" at bounding box center [151, 202] width 68 height 10
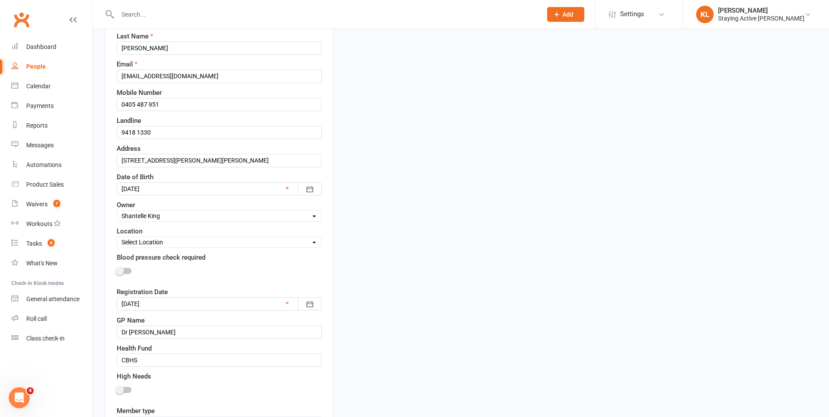
scroll to position [41, 0]
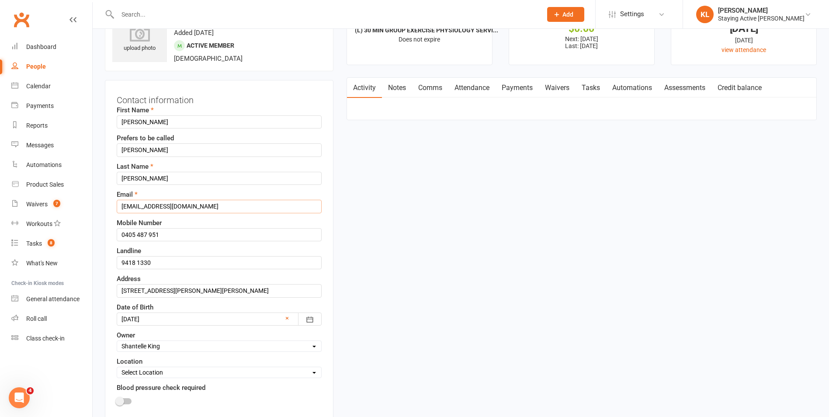
drag, startPoint x: 156, startPoint y: 205, endPoint x: 117, endPoint y: 204, distance: 39.4
click at [117, 204] on input "[EMAIL_ADDRESS][DOMAIN_NAME]" at bounding box center [219, 206] width 205 height 13
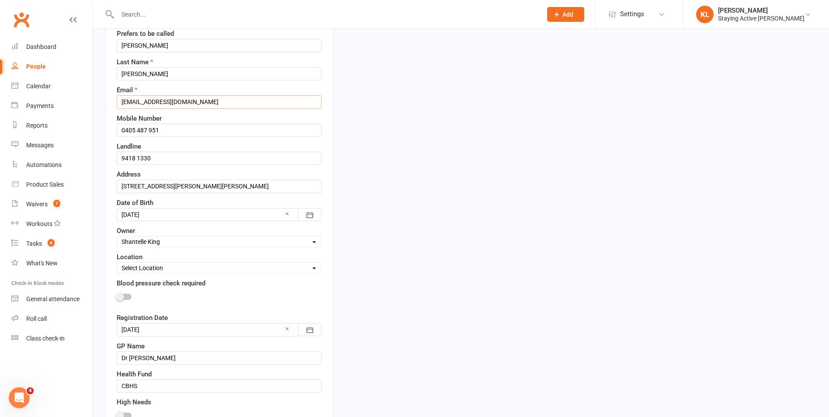
scroll to position [260, 0]
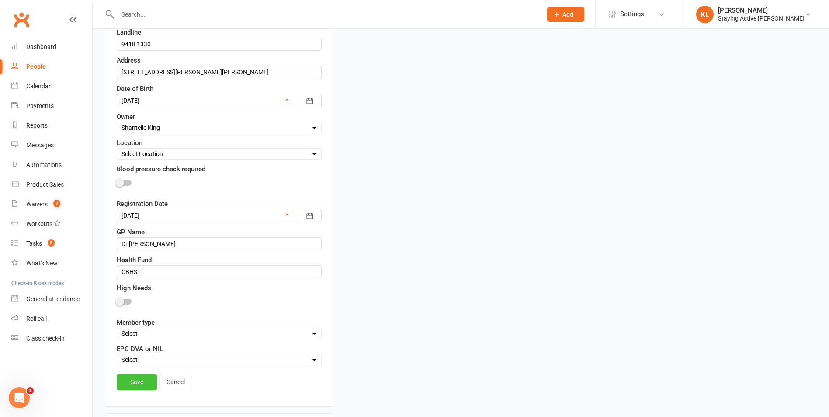
type input "[EMAIL_ADDRESS][DOMAIN_NAME]"
click at [133, 381] on link "Save" at bounding box center [137, 382] width 40 height 16
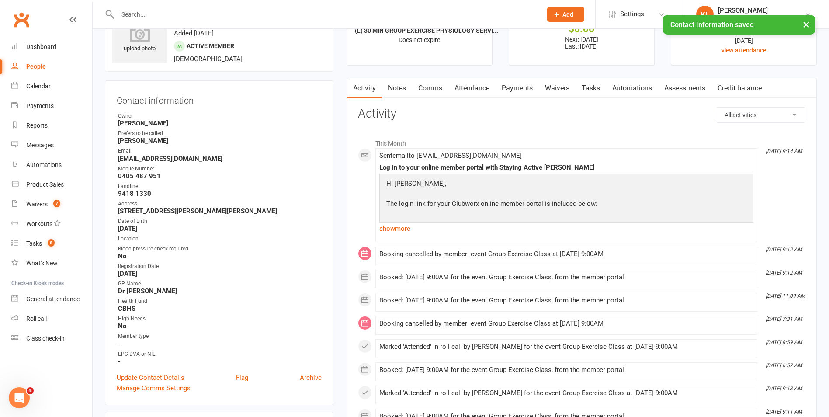
scroll to position [0, 0]
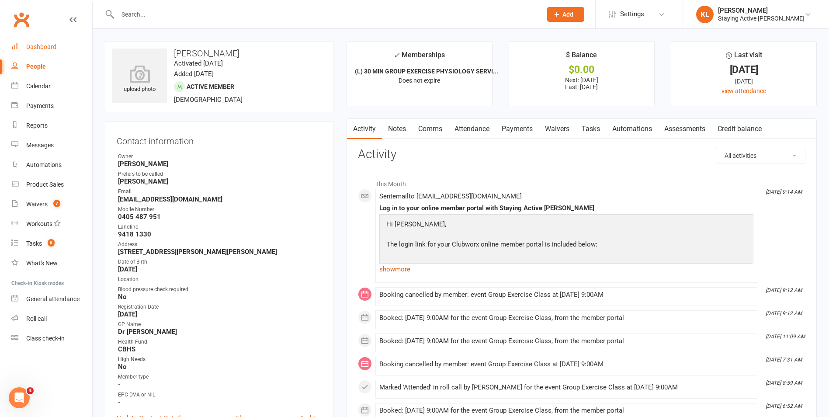
click at [28, 43] on div "Dashboard" at bounding box center [41, 46] width 30 height 7
